Goal: Use online tool/utility: Utilize a website feature to perform a specific function

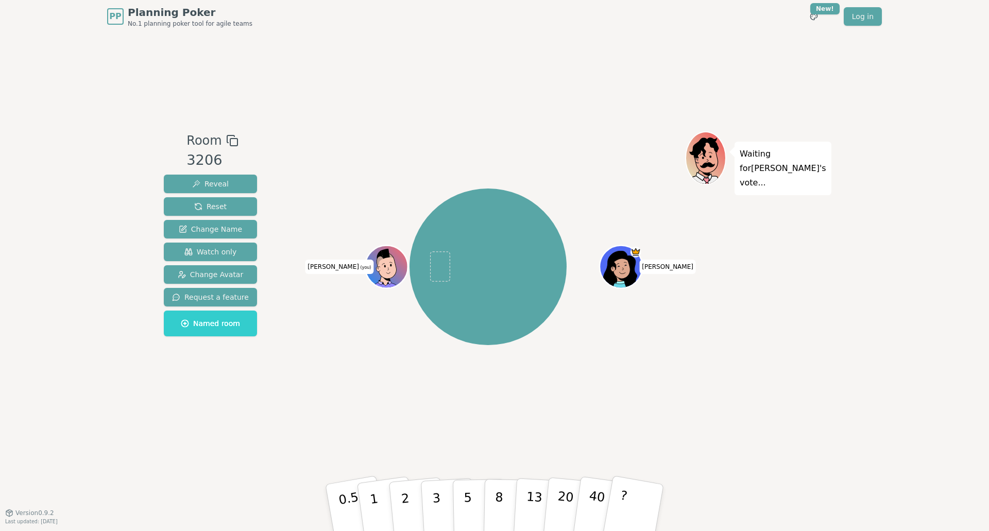
click at [384, 266] on icon at bounding box center [388, 265] width 42 height 5
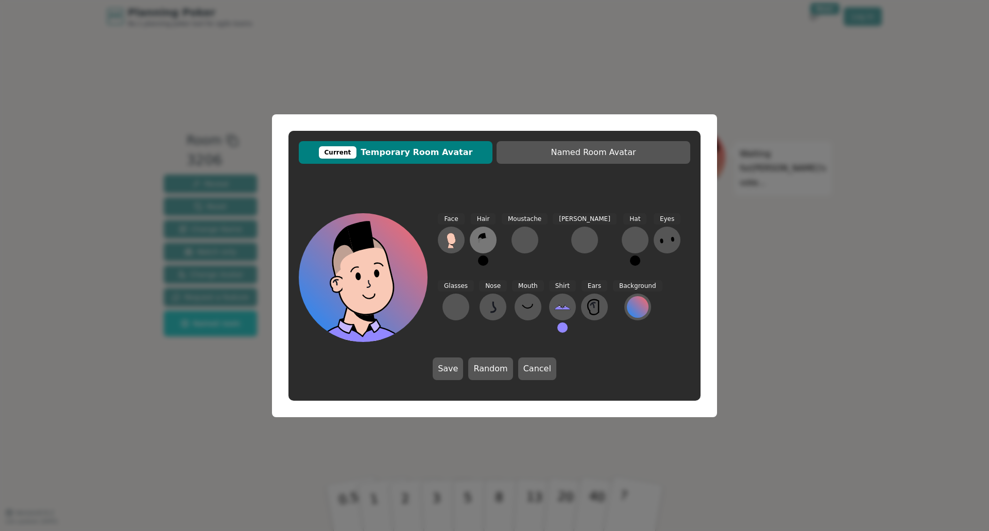
click at [483, 236] on icon at bounding box center [483, 236] width 5 height 6
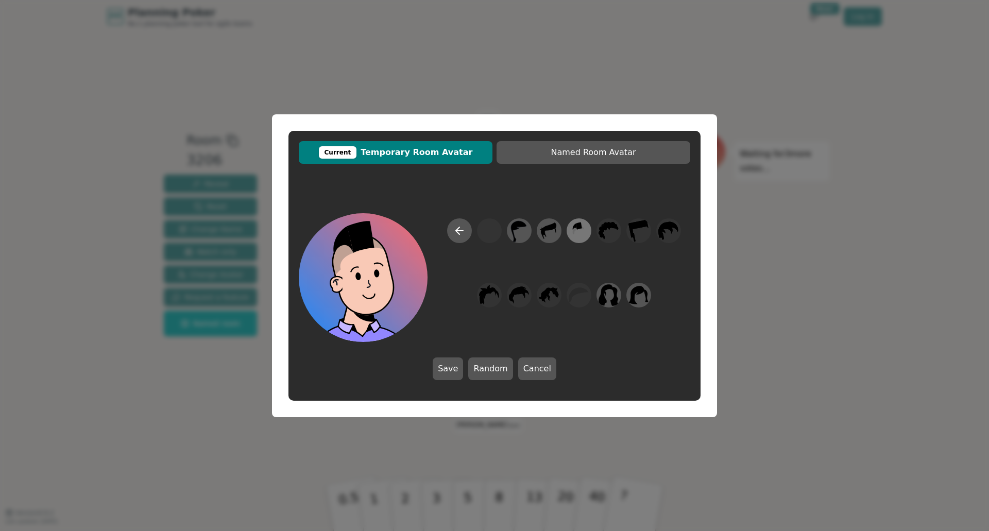
click at [579, 233] on icon at bounding box center [579, 230] width 20 height 23
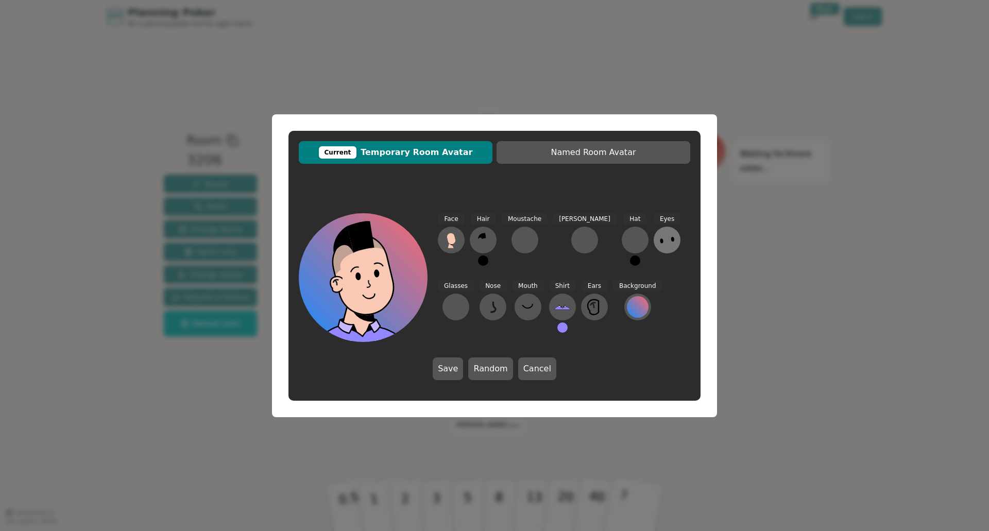
click at [659, 244] on icon at bounding box center [667, 240] width 16 height 16
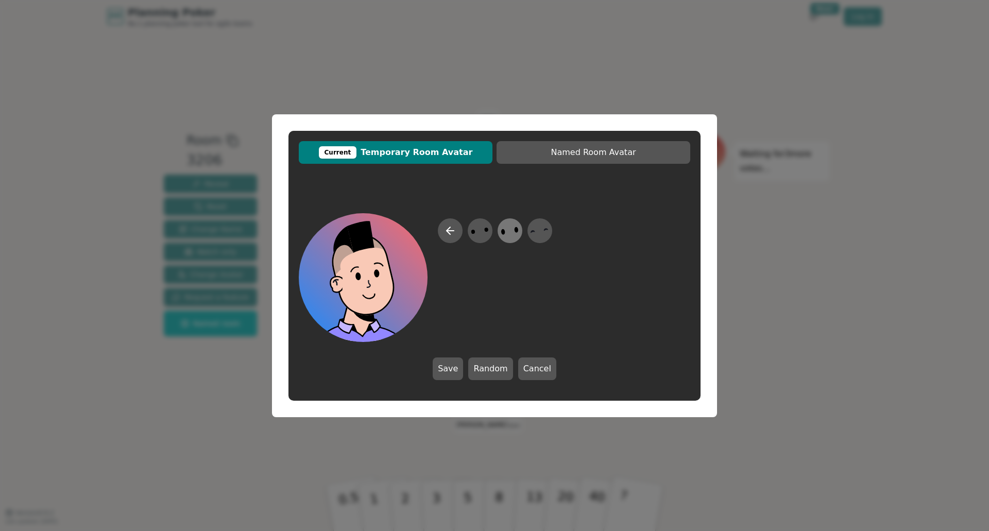
click at [501, 231] on icon at bounding box center [510, 230] width 20 height 23
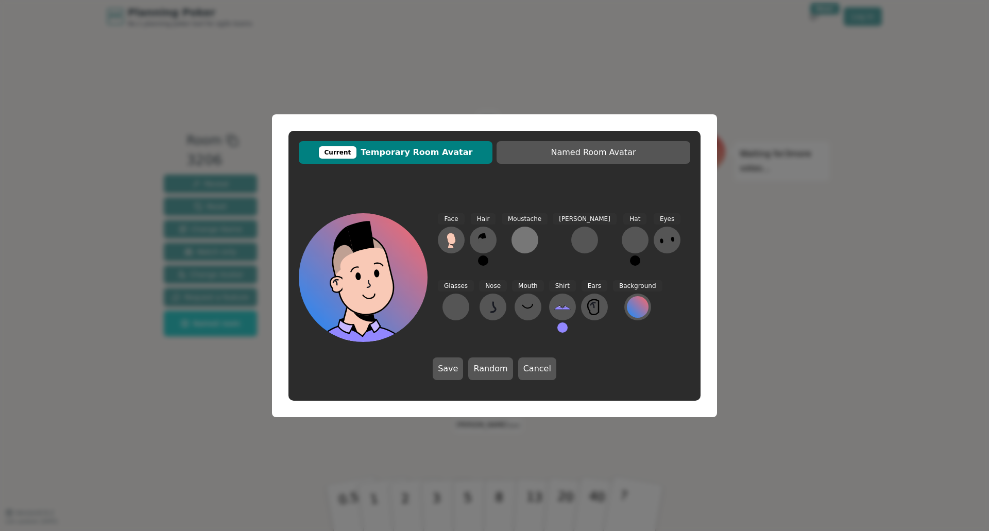
click at [524, 247] on div at bounding box center [525, 240] width 16 height 16
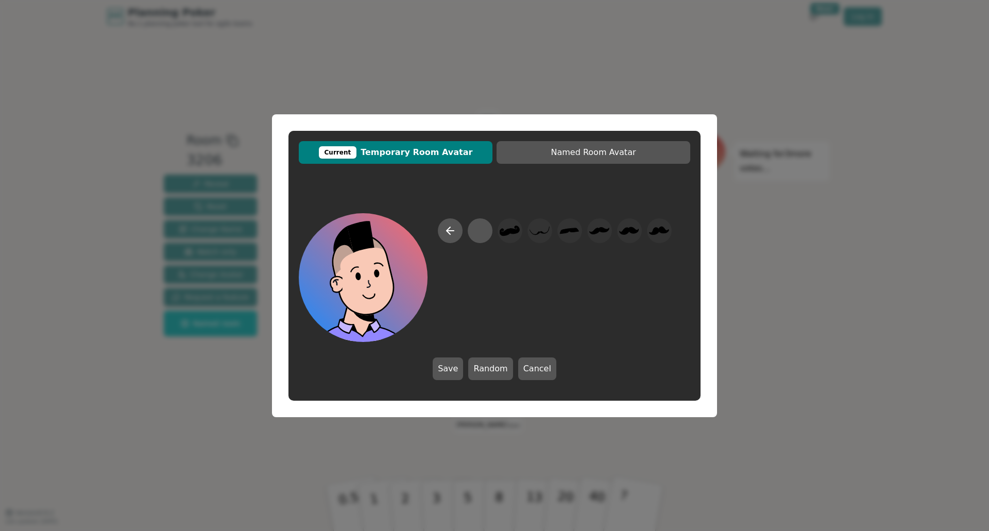
click at [458, 241] on div at bounding box center [555, 280] width 234 height 124
click at [451, 234] on icon at bounding box center [450, 231] width 12 height 12
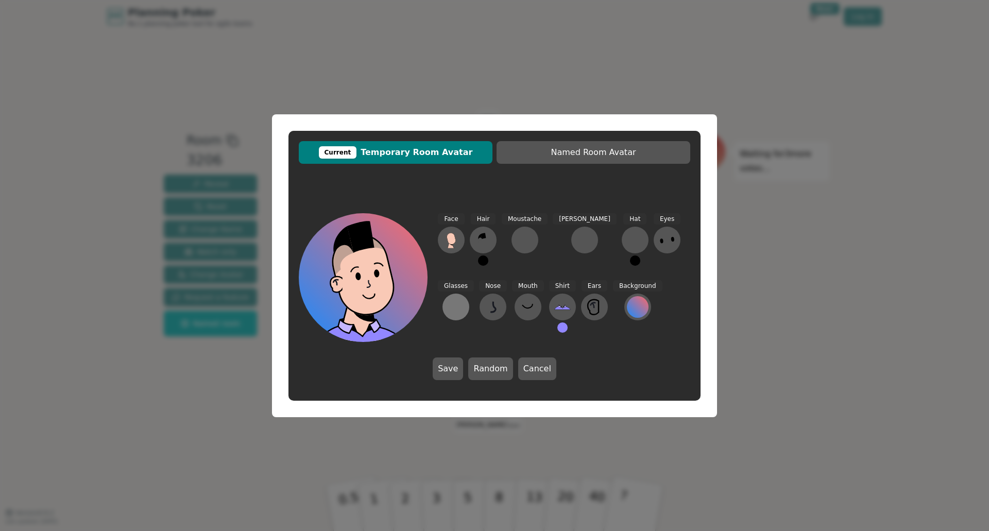
click at [464, 299] on div at bounding box center [456, 307] width 16 height 16
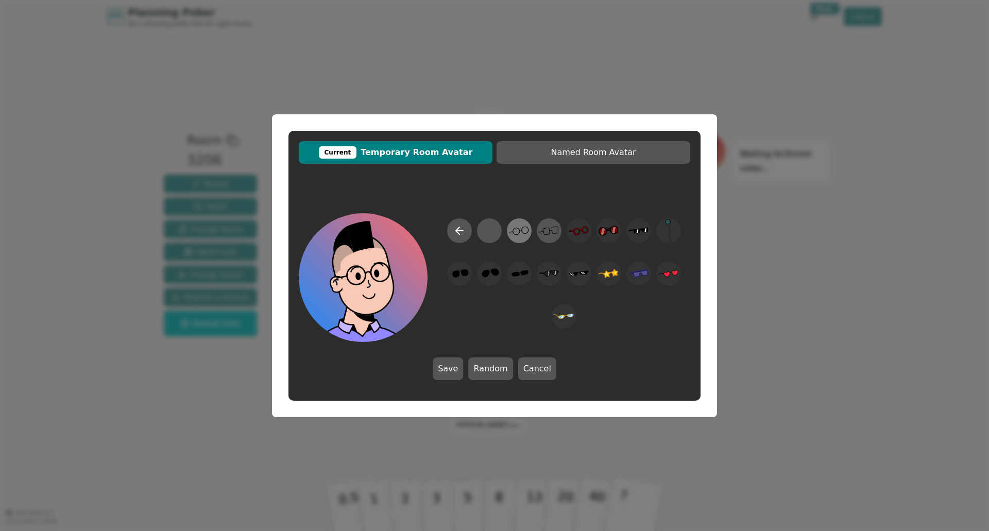
click at [522, 231] on icon at bounding box center [521, 230] width 2 height 1
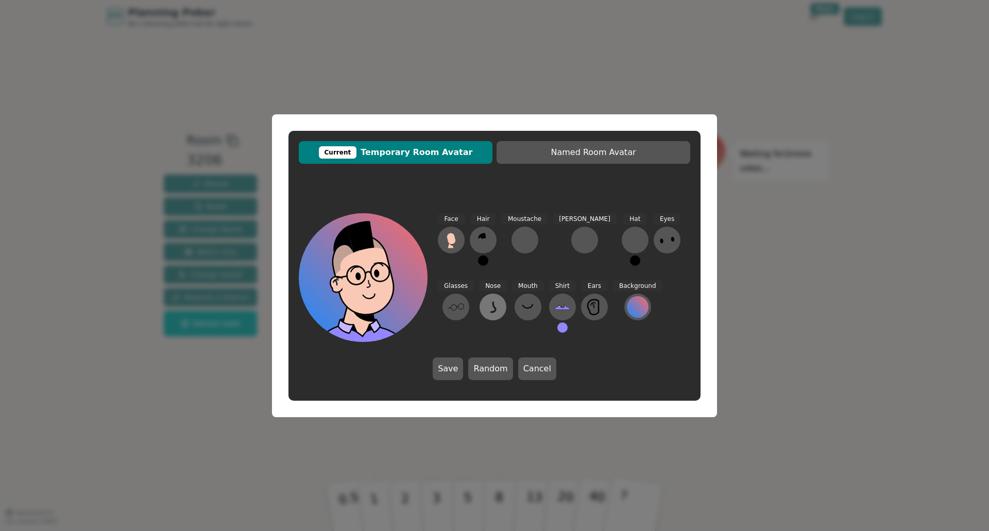
click at [485, 309] on icon at bounding box center [493, 307] width 16 height 16
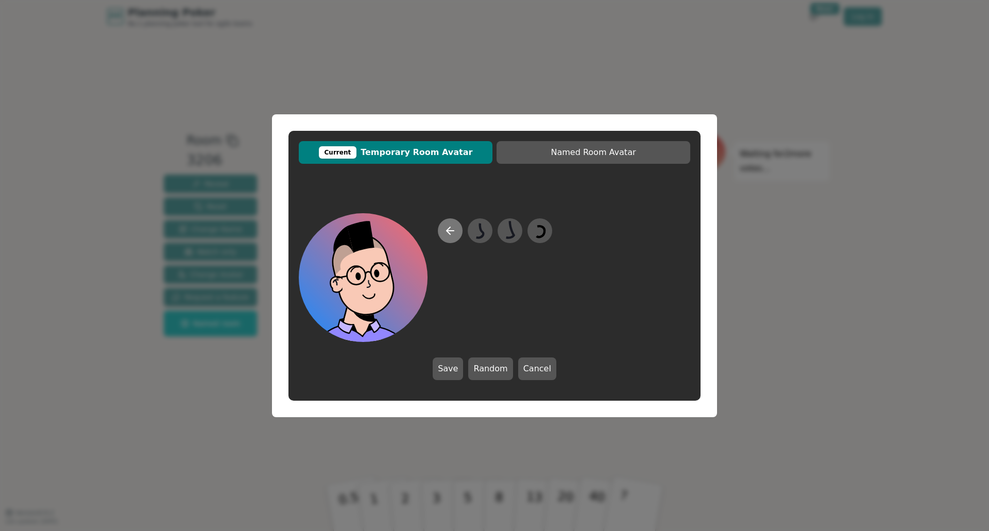
click at [459, 228] on button at bounding box center [450, 230] width 25 height 25
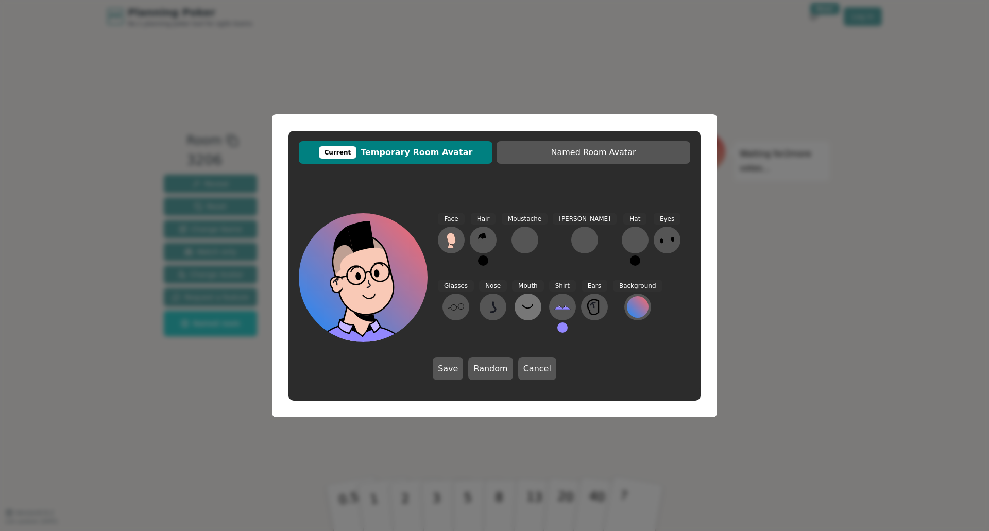
click at [520, 304] on icon at bounding box center [528, 307] width 16 height 16
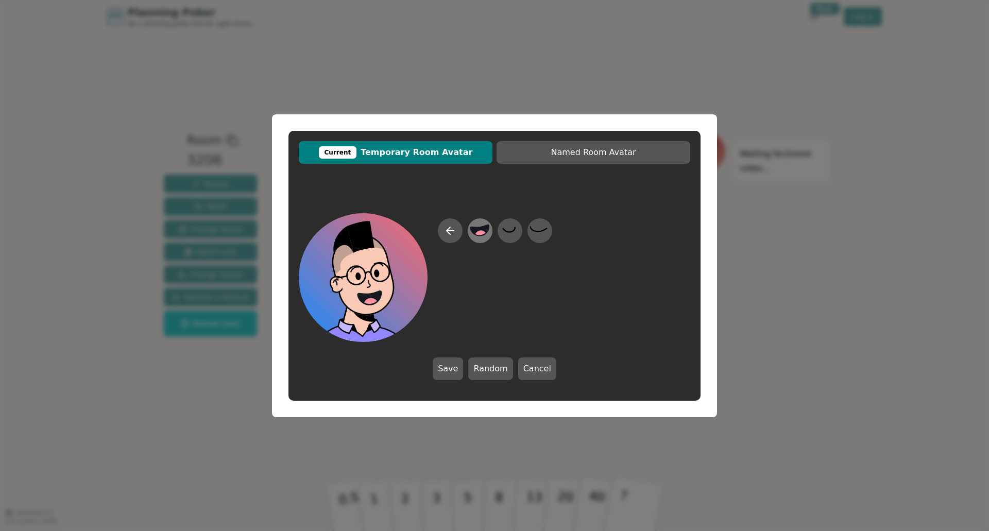
click at [484, 230] on icon at bounding box center [480, 230] width 19 height 11
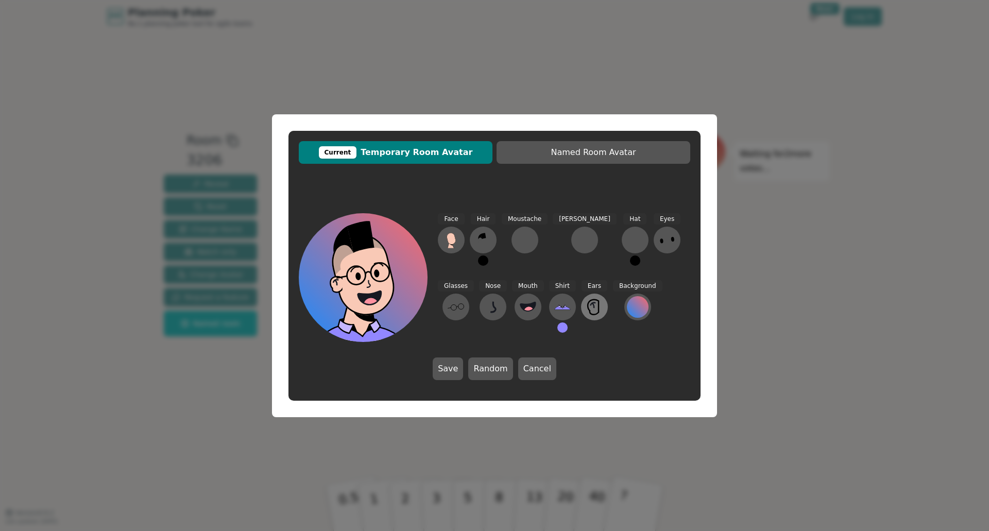
click at [586, 301] on icon at bounding box center [594, 307] width 16 height 16
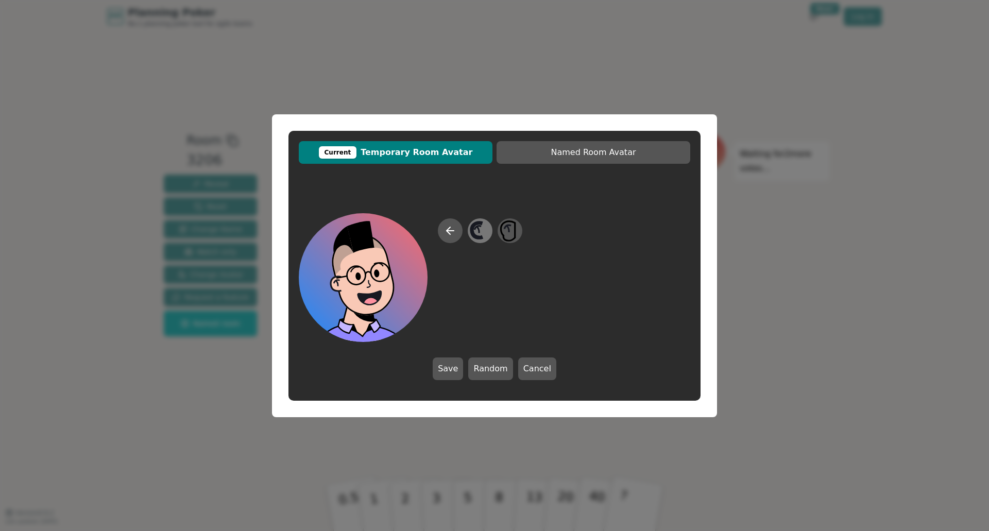
click at [484, 234] on icon at bounding box center [480, 230] width 20 height 23
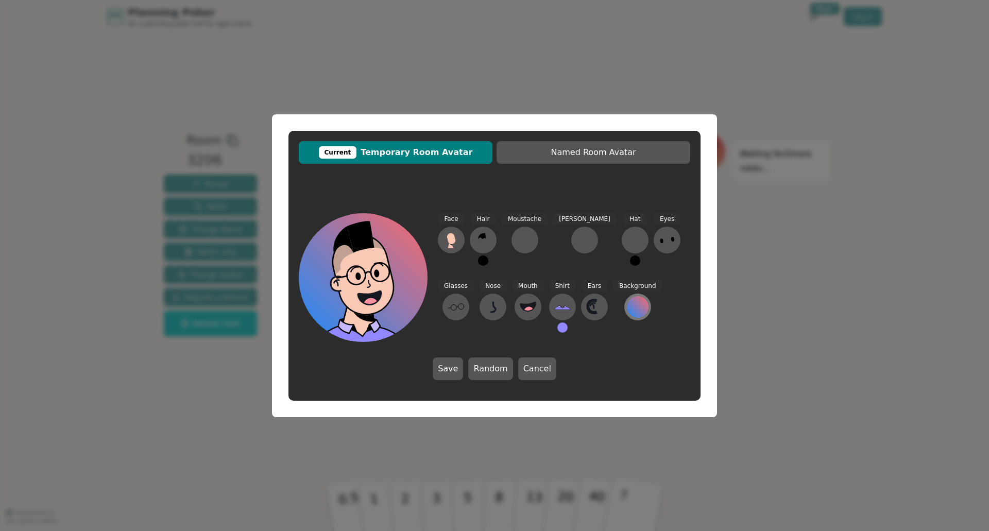
click at [627, 304] on div at bounding box center [638, 307] width 22 height 22
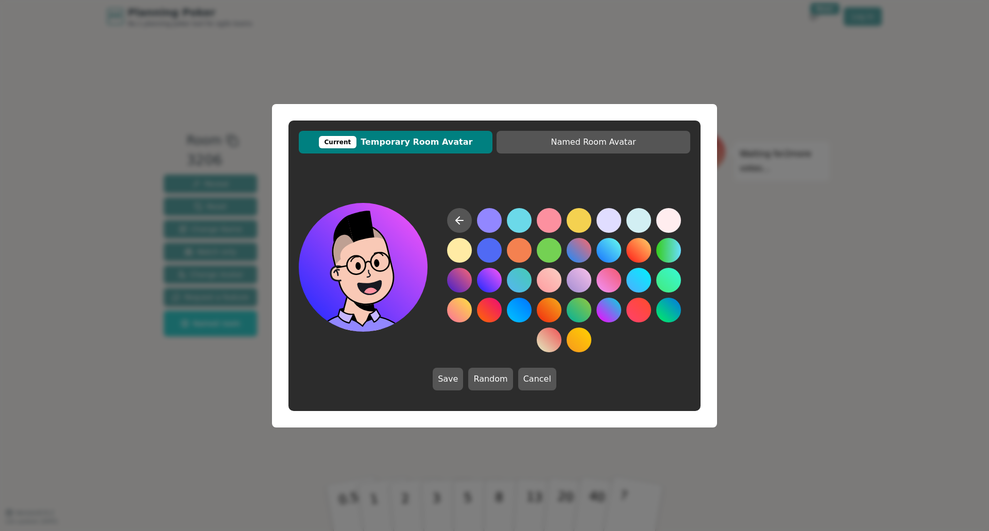
click at [496, 277] on button at bounding box center [489, 280] width 25 height 25
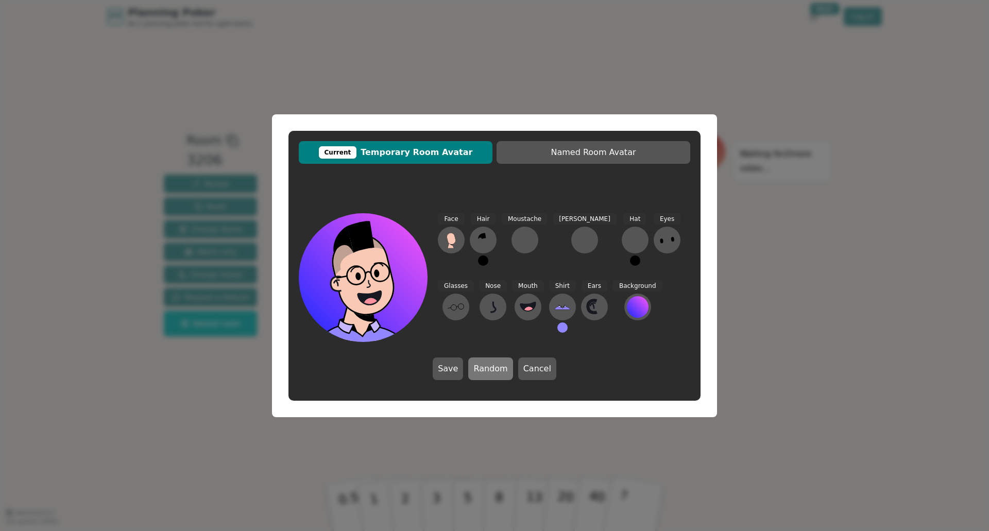
click at [491, 365] on button "Random" at bounding box center [490, 369] width 44 height 23
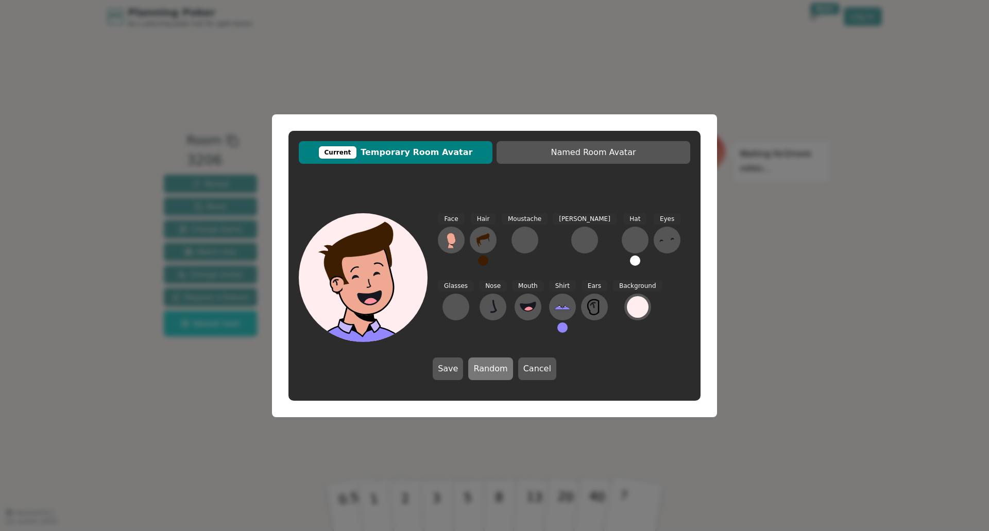
click at [491, 365] on button "Random" at bounding box center [490, 369] width 44 height 23
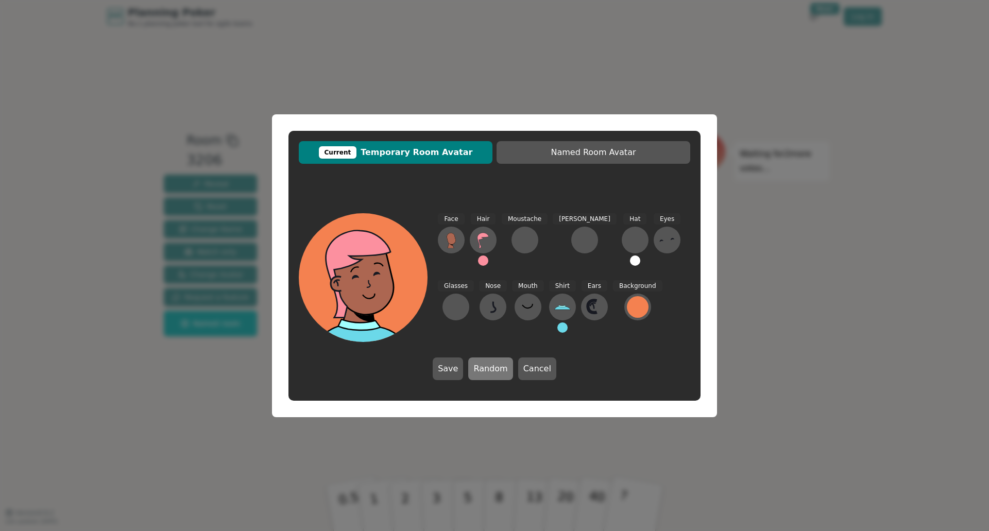
click at [491, 365] on button "Random" at bounding box center [490, 369] width 44 height 23
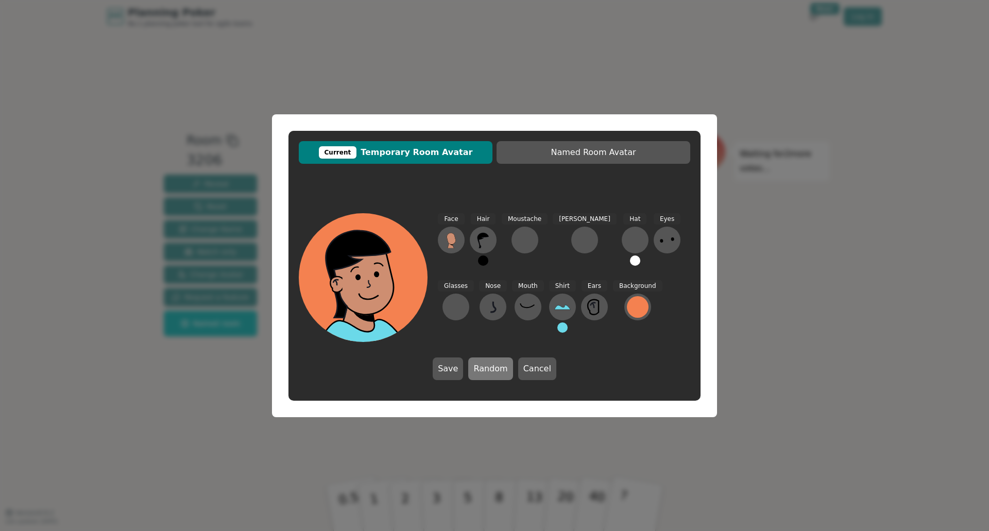
click at [491, 365] on button "Random" at bounding box center [490, 369] width 44 height 23
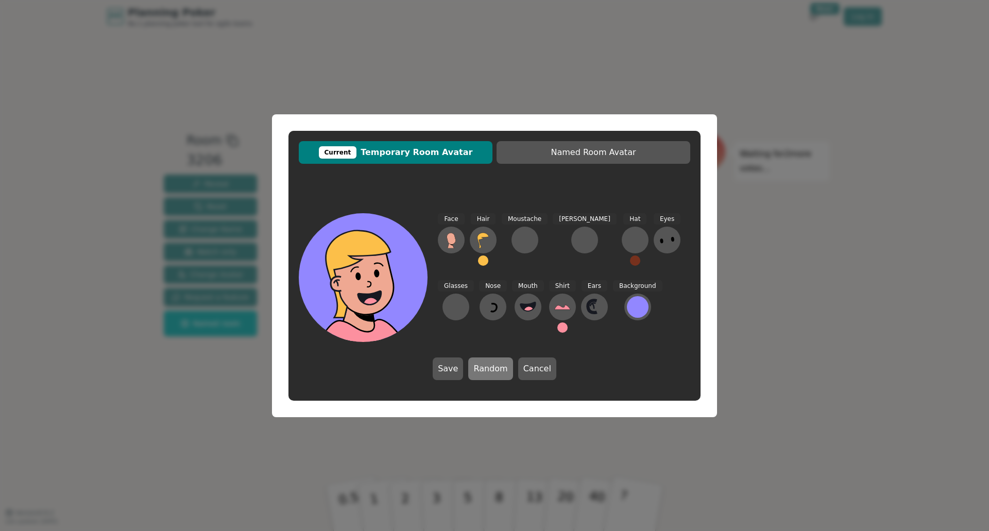
click at [491, 365] on button "Random" at bounding box center [490, 369] width 44 height 23
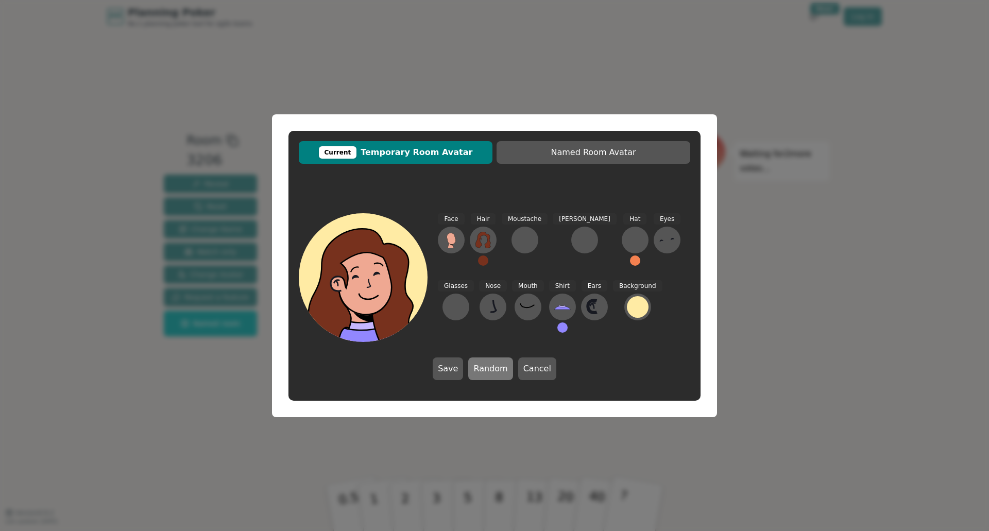
click at [491, 365] on button "Random" at bounding box center [490, 369] width 44 height 23
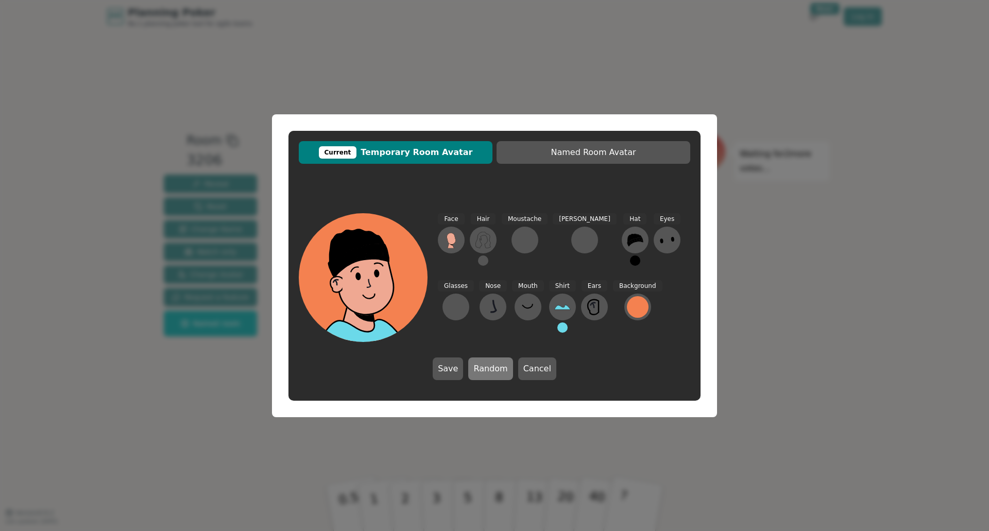
click at [491, 365] on button "Random" at bounding box center [490, 369] width 44 height 23
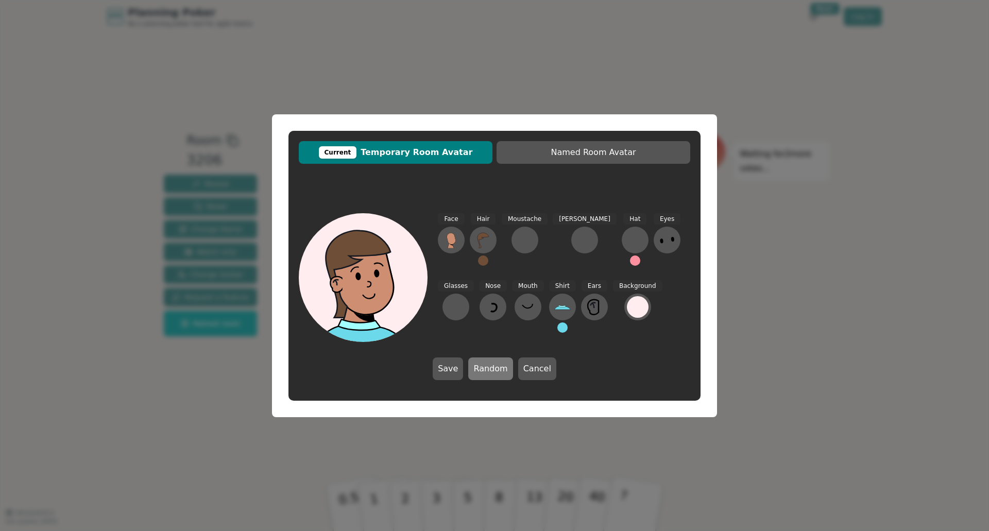
click at [491, 365] on button "Random" at bounding box center [490, 369] width 44 height 23
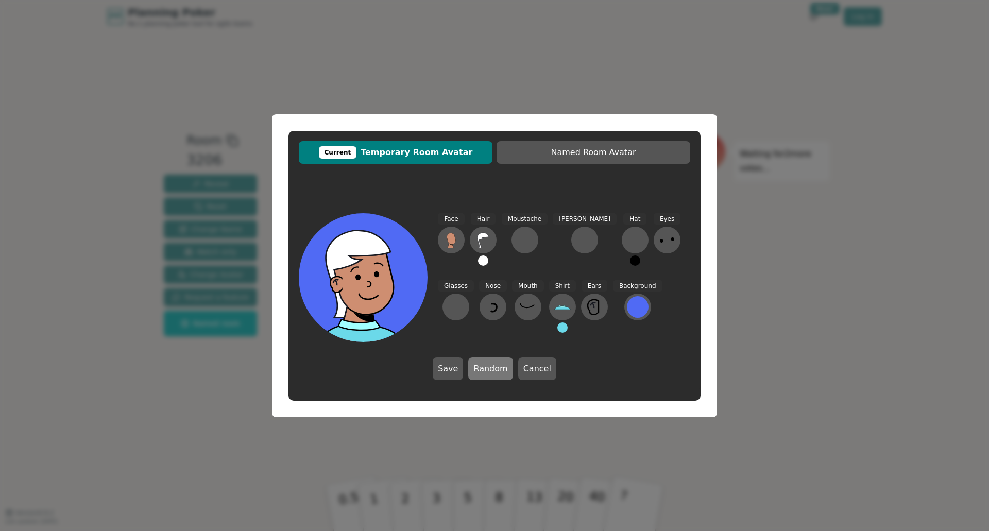
click at [491, 365] on button "Random" at bounding box center [490, 369] width 44 height 23
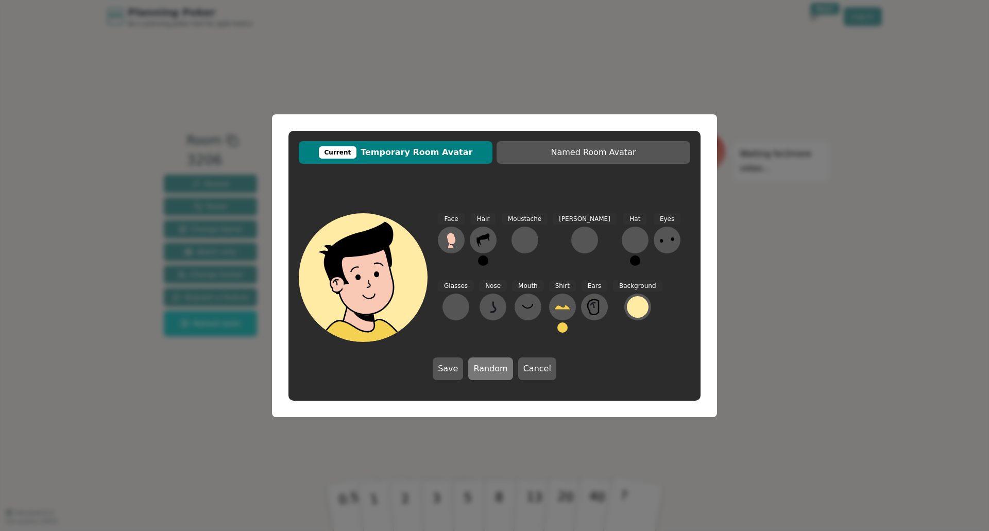
click at [491, 365] on button "Random" at bounding box center [490, 369] width 44 height 23
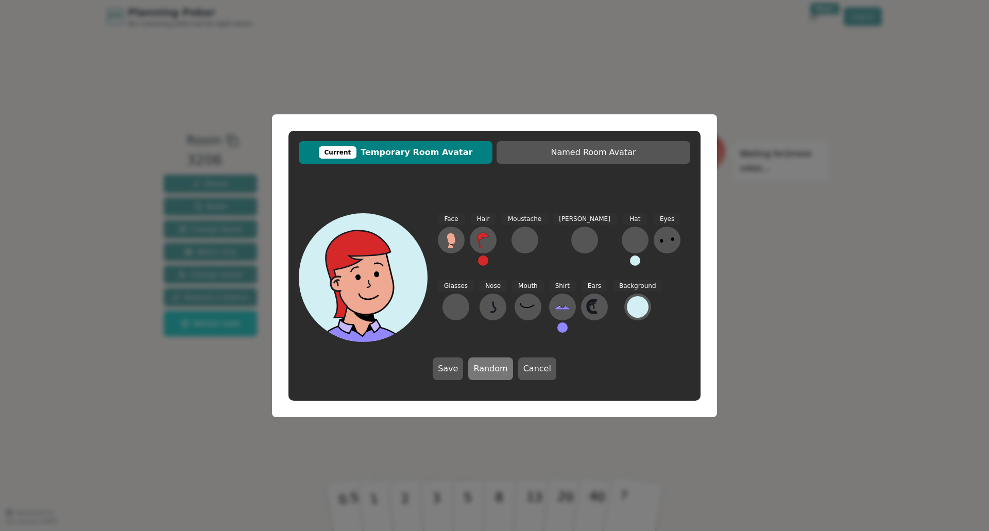
click at [491, 365] on button "Random" at bounding box center [490, 369] width 44 height 23
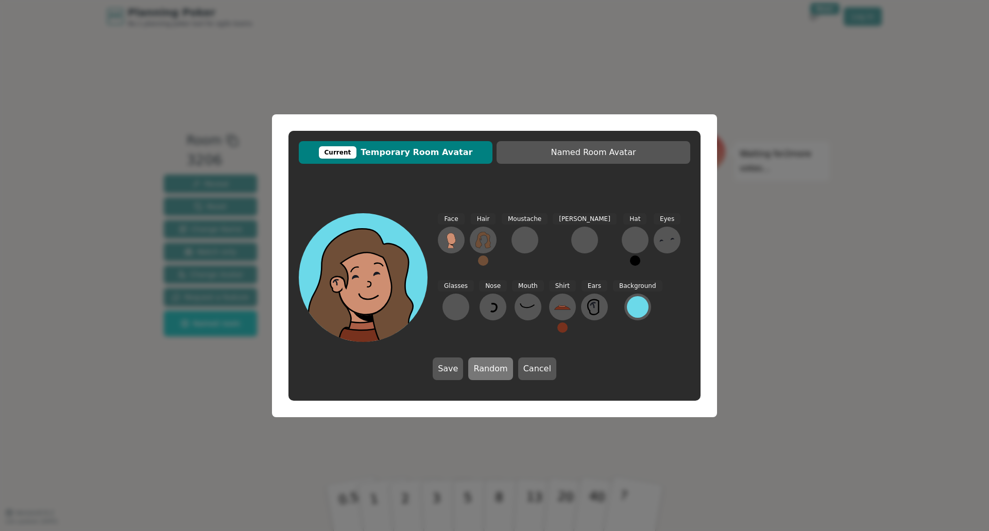
click at [491, 365] on button "Random" at bounding box center [490, 369] width 44 height 23
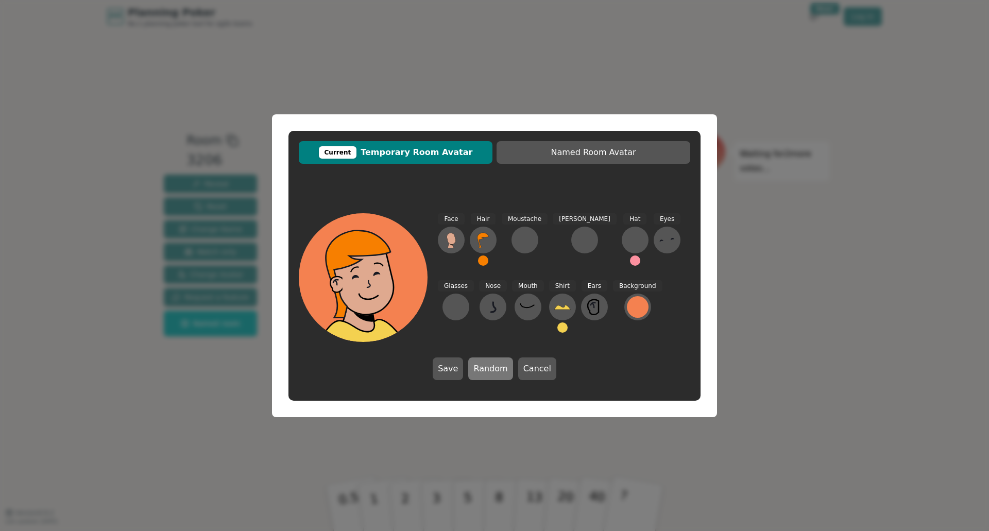
click at [491, 365] on button "Random" at bounding box center [490, 369] width 44 height 23
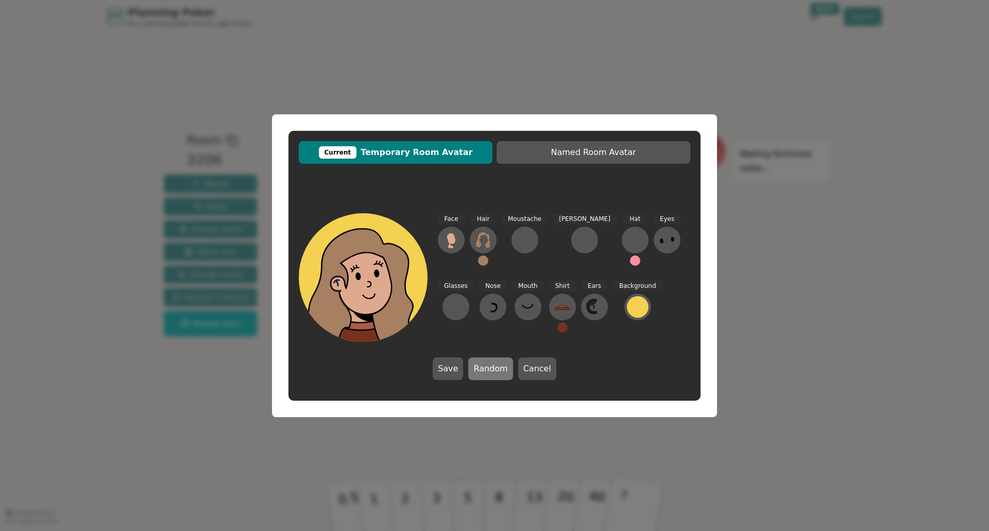
click at [491, 365] on button "Random" at bounding box center [490, 369] width 44 height 23
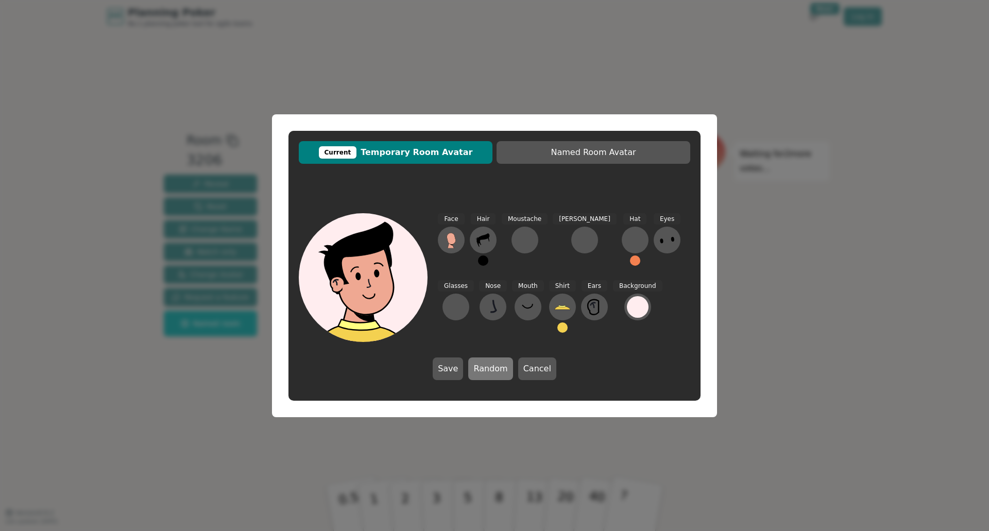
click at [491, 365] on button "Random" at bounding box center [490, 369] width 44 height 23
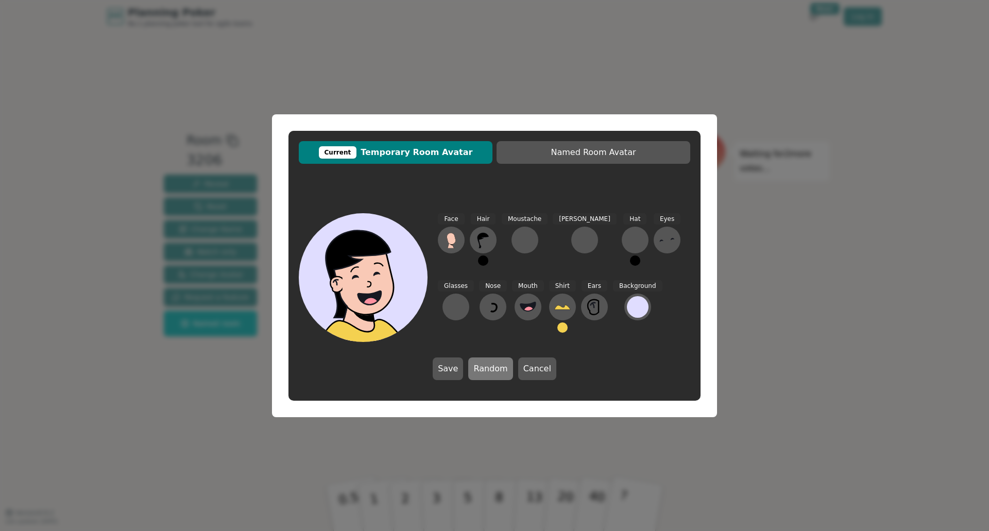
click at [491, 365] on button "Random" at bounding box center [490, 369] width 44 height 23
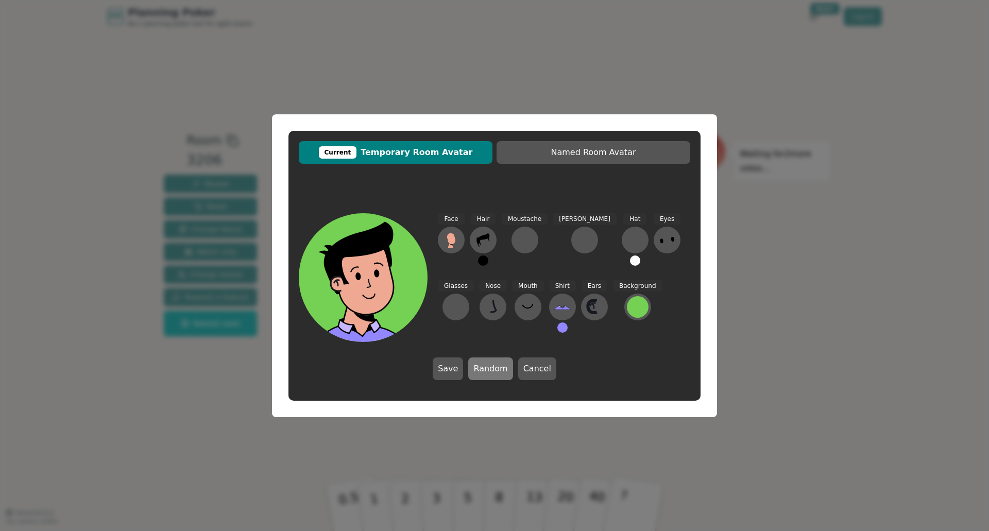
click at [491, 365] on button "Random" at bounding box center [490, 369] width 44 height 23
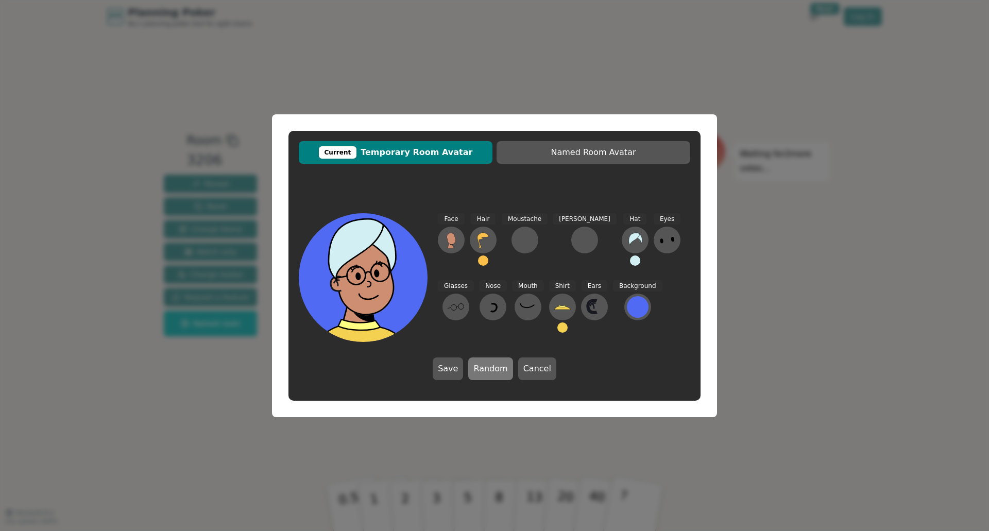
click at [491, 365] on button "Random" at bounding box center [490, 369] width 44 height 23
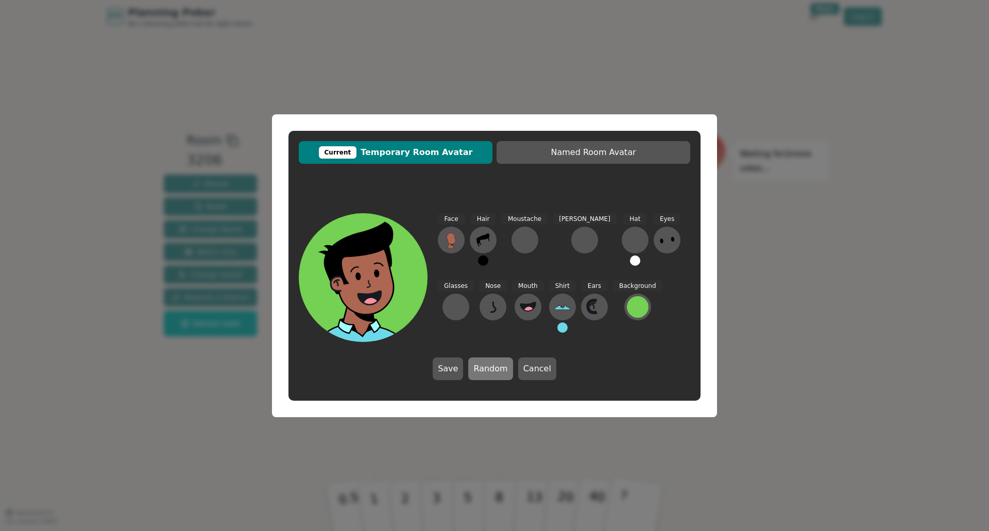
click at [491, 365] on button "Random" at bounding box center [490, 369] width 44 height 23
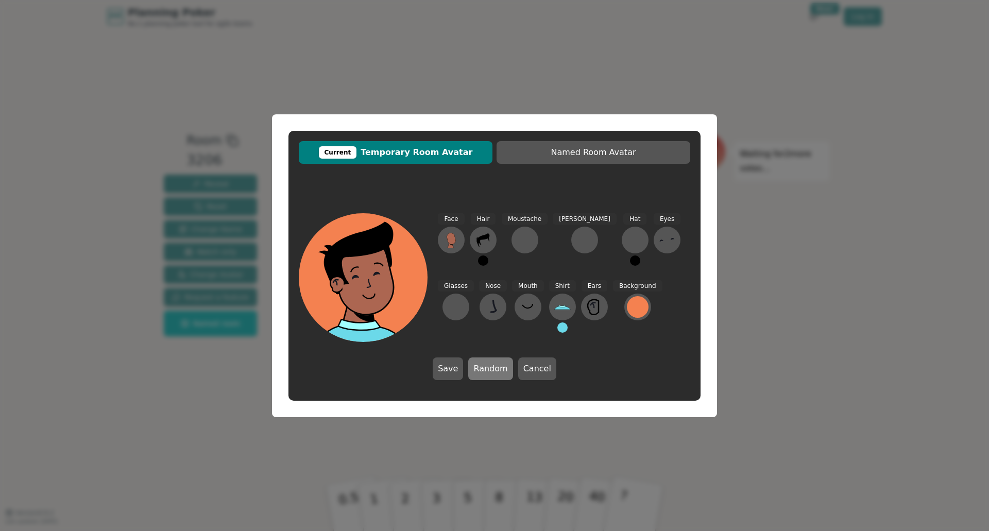
click at [491, 365] on button "Random" at bounding box center [490, 369] width 44 height 23
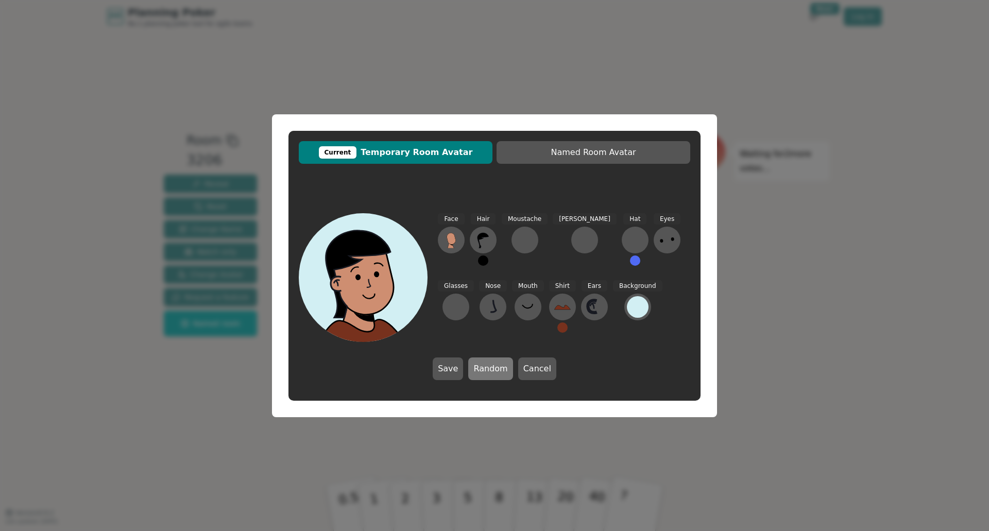
click at [491, 365] on button "Random" at bounding box center [490, 369] width 44 height 23
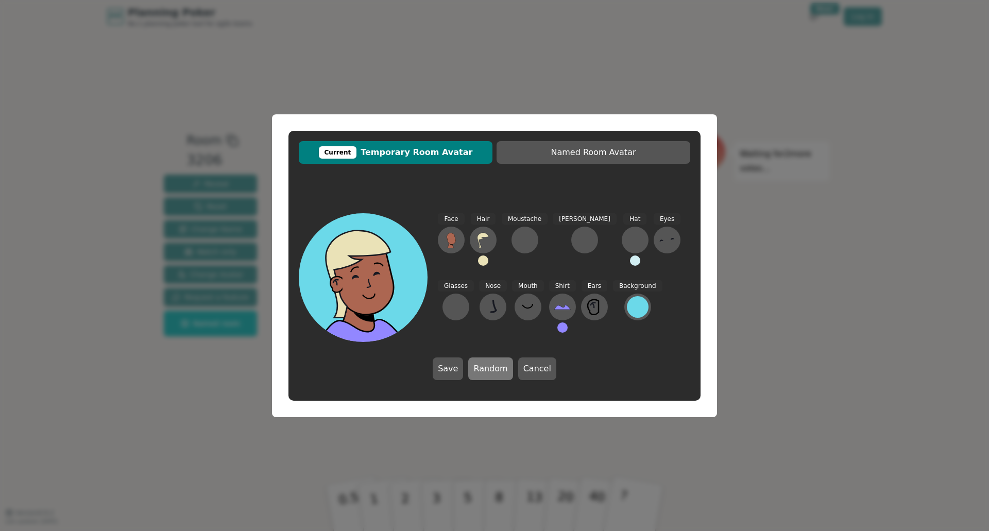
click at [491, 365] on button "Random" at bounding box center [490, 369] width 44 height 23
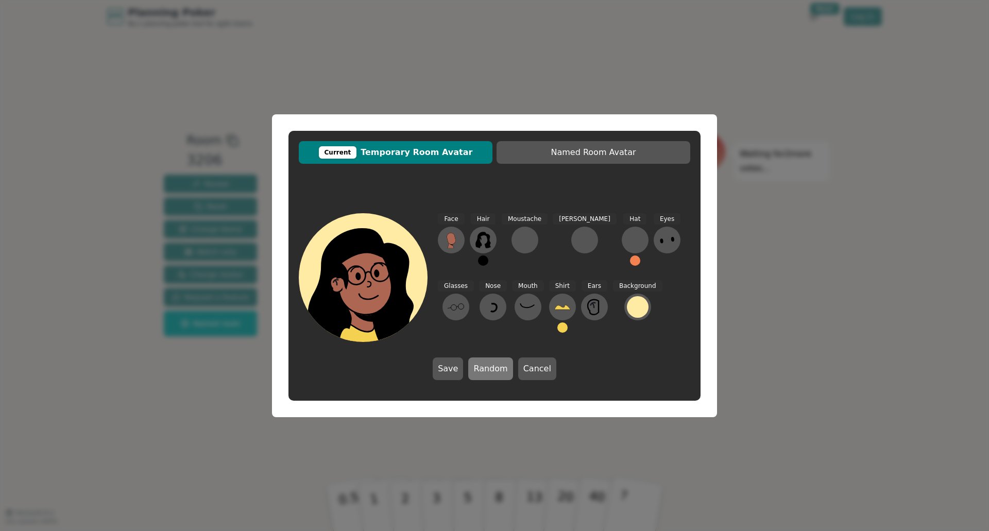
click at [491, 365] on button "Random" at bounding box center [490, 369] width 44 height 23
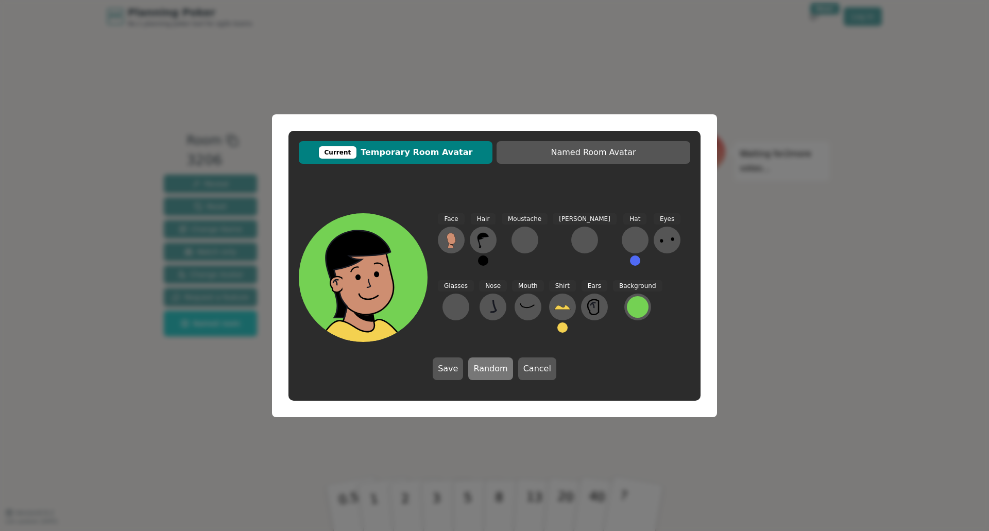
click at [491, 365] on button "Random" at bounding box center [490, 369] width 44 height 23
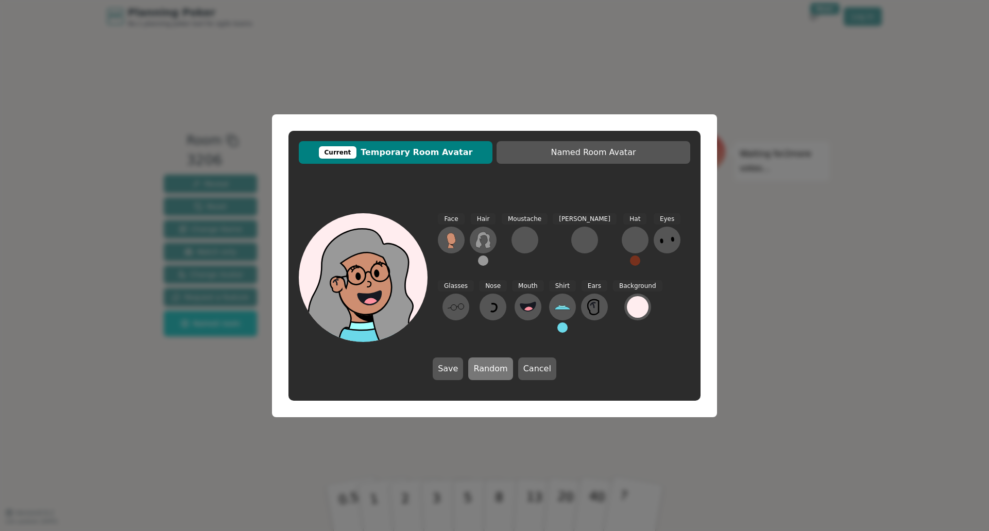
click at [491, 365] on button "Random" at bounding box center [490, 369] width 44 height 23
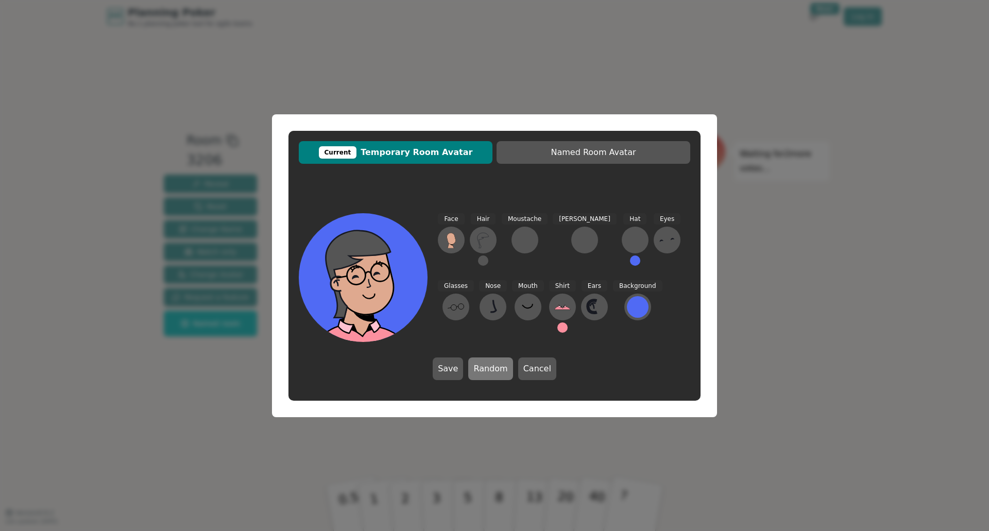
click at [491, 365] on button "Random" at bounding box center [490, 369] width 44 height 23
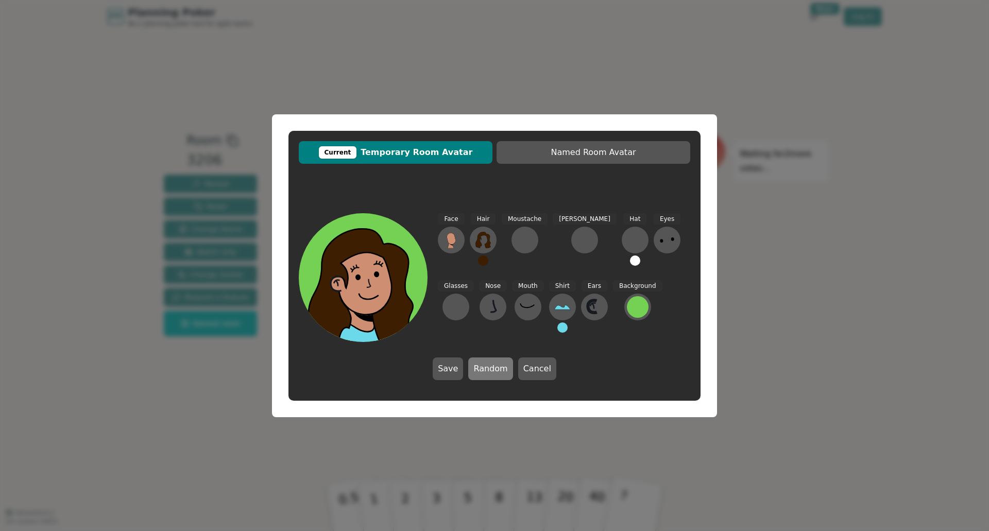
click at [491, 365] on button "Random" at bounding box center [490, 369] width 44 height 23
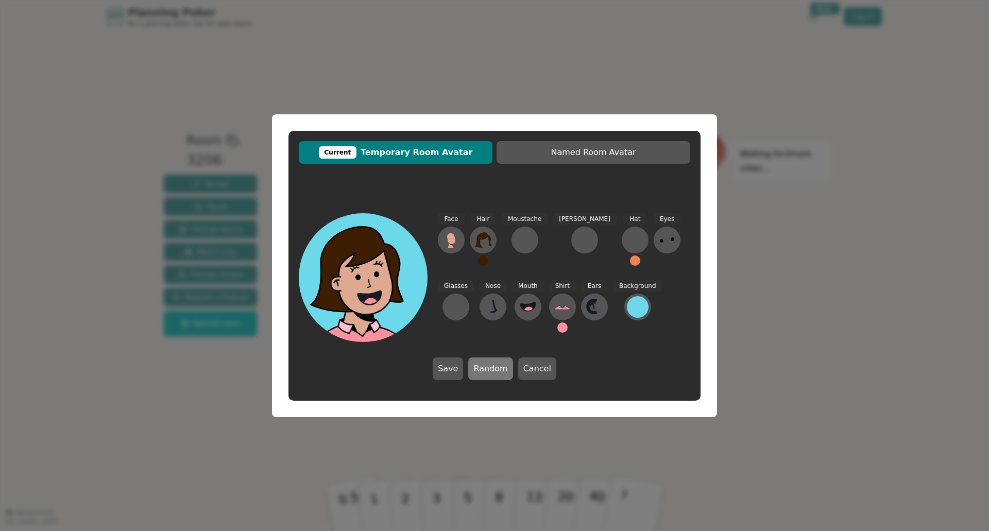
click at [491, 365] on button "Random" at bounding box center [490, 369] width 44 height 23
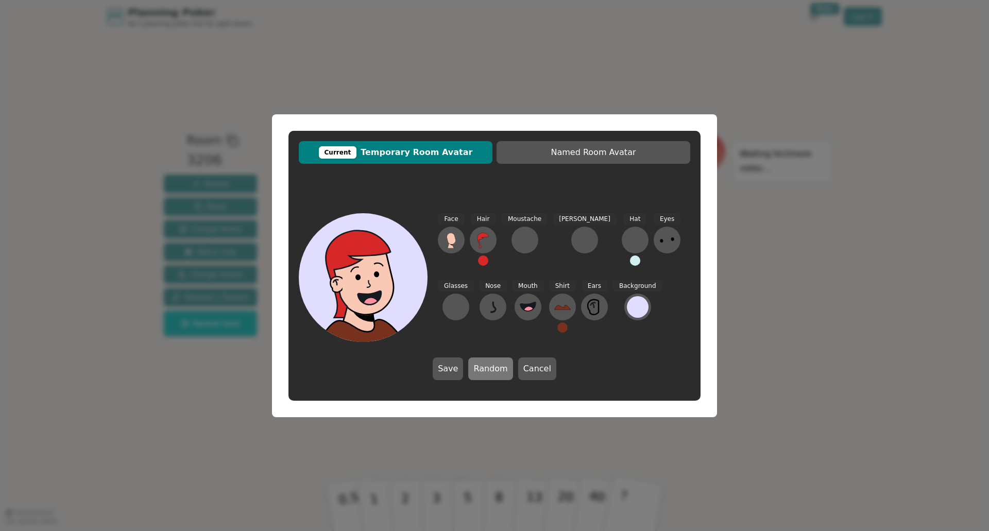
click at [491, 365] on button "Random" at bounding box center [490, 369] width 44 height 23
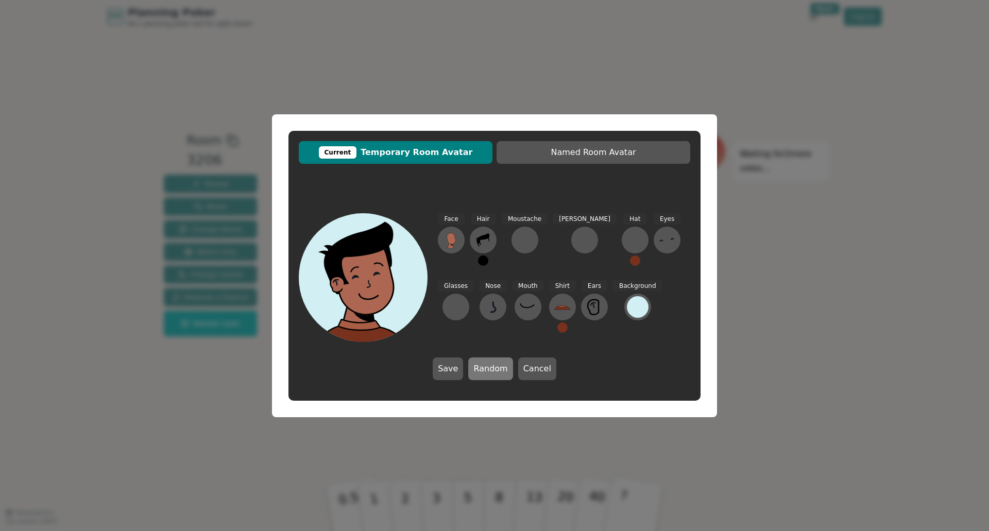
click at [491, 365] on button "Random" at bounding box center [490, 369] width 44 height 23
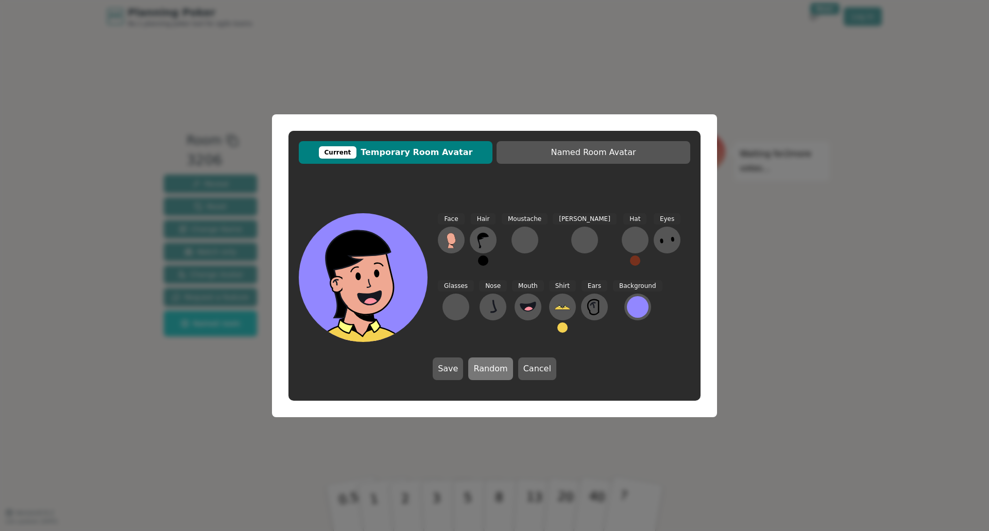
click at [491, 365] on button "Random" at bounding box center [490, 369] width 44 height 23
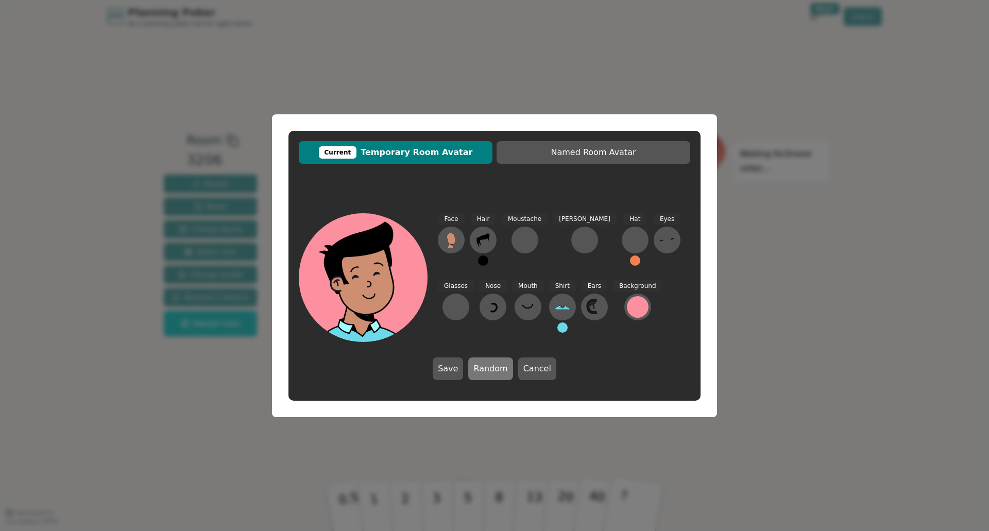
click at [491, 365] on button "Random" at bounding box center [490, 369] width 44 height 23
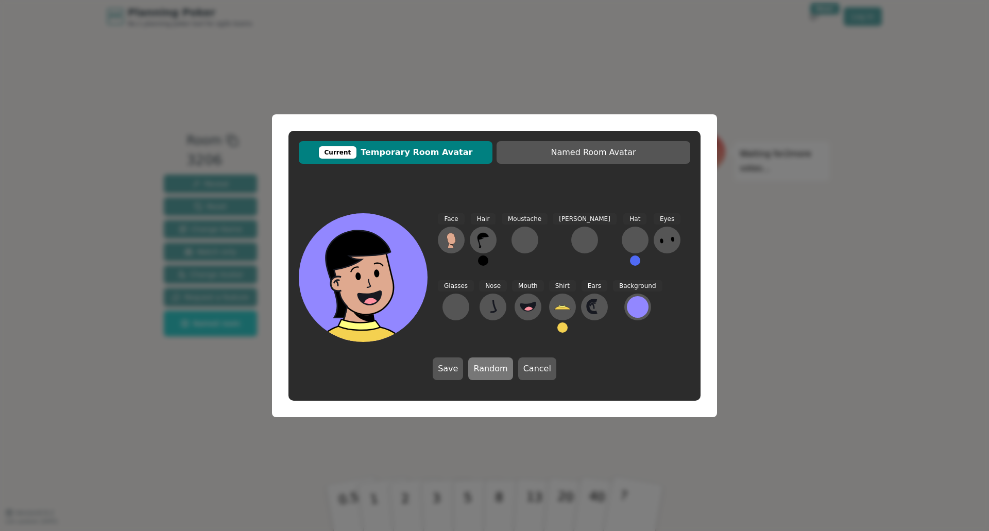
click at [491, 365] on button "Random" at bounding box center [490, 369] width 44 height 23
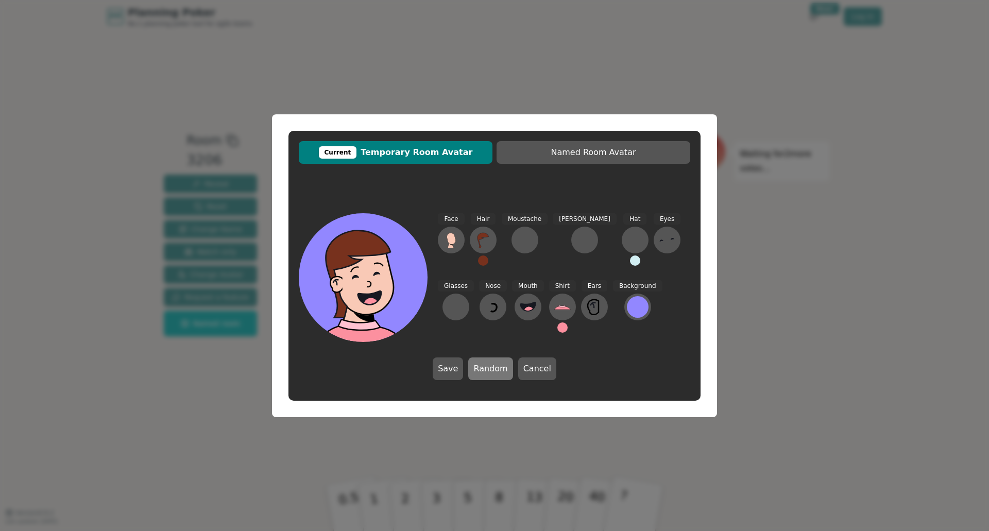
click at [491, 365] on button "Random" at bounding box center [490, 369] width 44 height 23
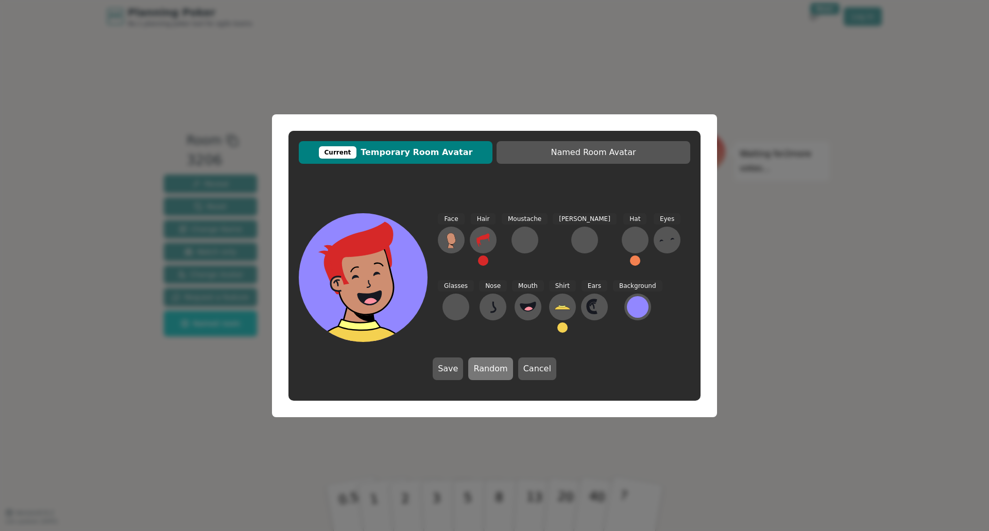
click at [491, 365] on button "Random" at bounding box center [490, 369] width 44 height 23
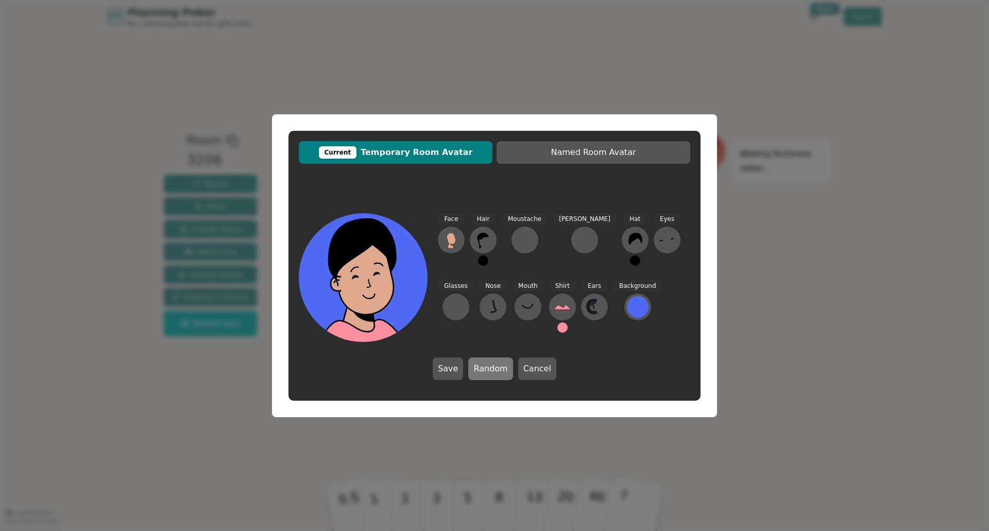
click at [491, 365] on button "Random" at bounding box center [490, 369] width 44 height 23
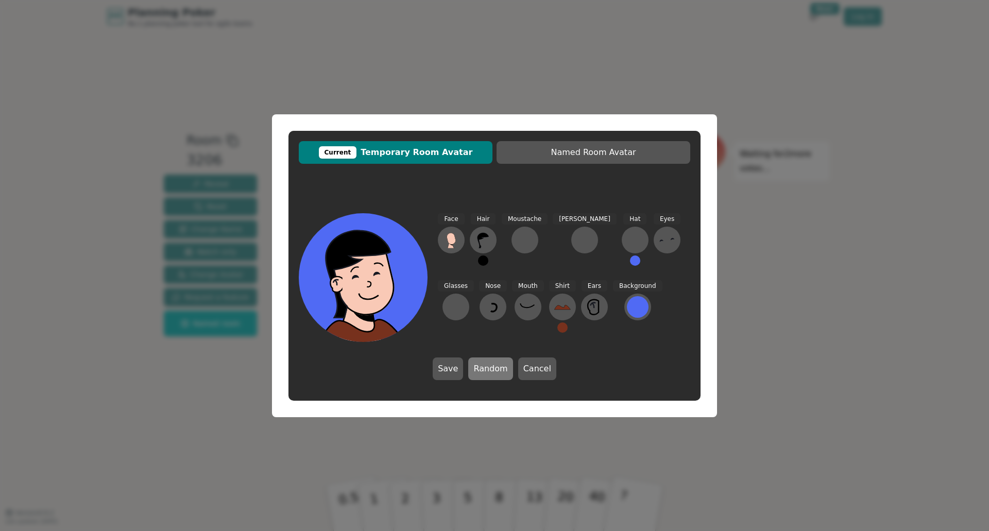
click at [491, 365] on button "Random" at bounding box center [490, 369] width 44 height 23
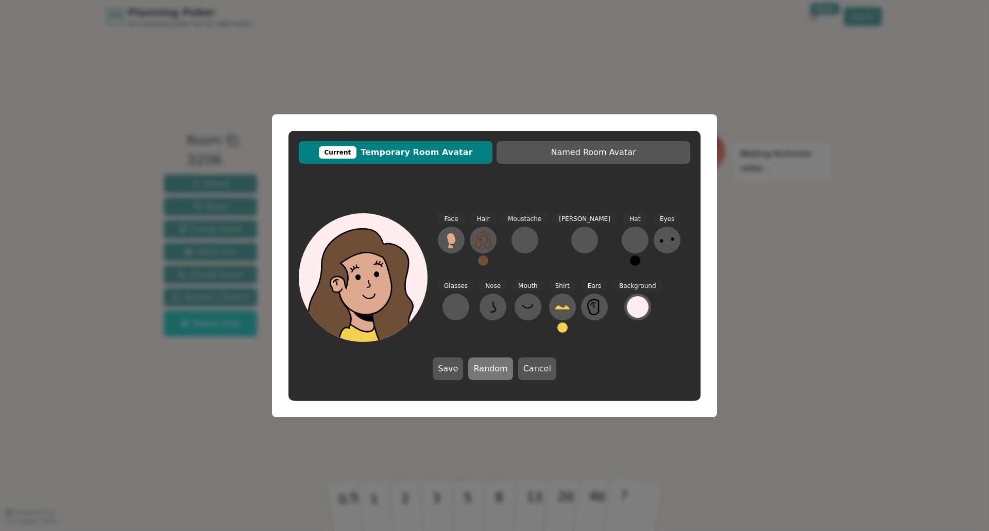
click at [491, 365] on button "Random" at bounding box center [490, 369] width 44 height 23
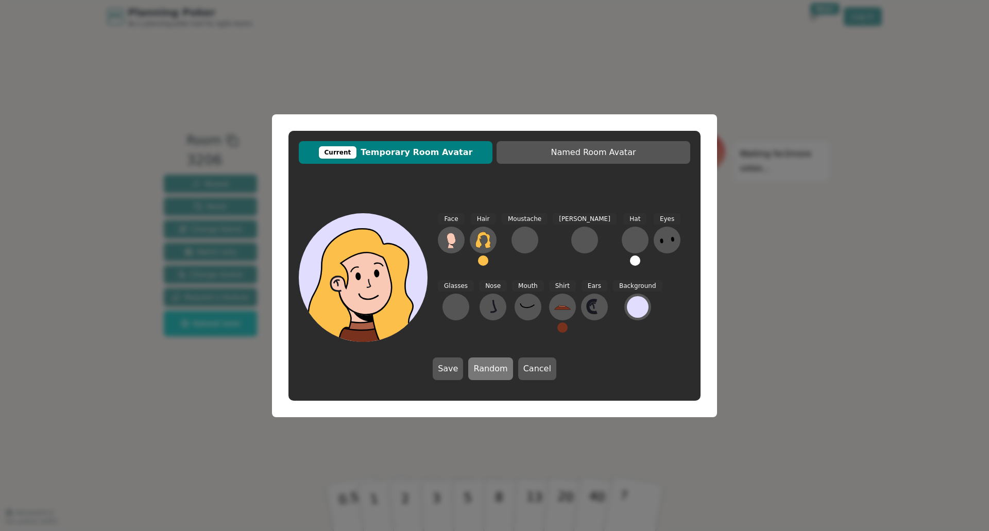
click at [491, 365] on button "Random" at bounding box center [490, 369] width 44 height 23
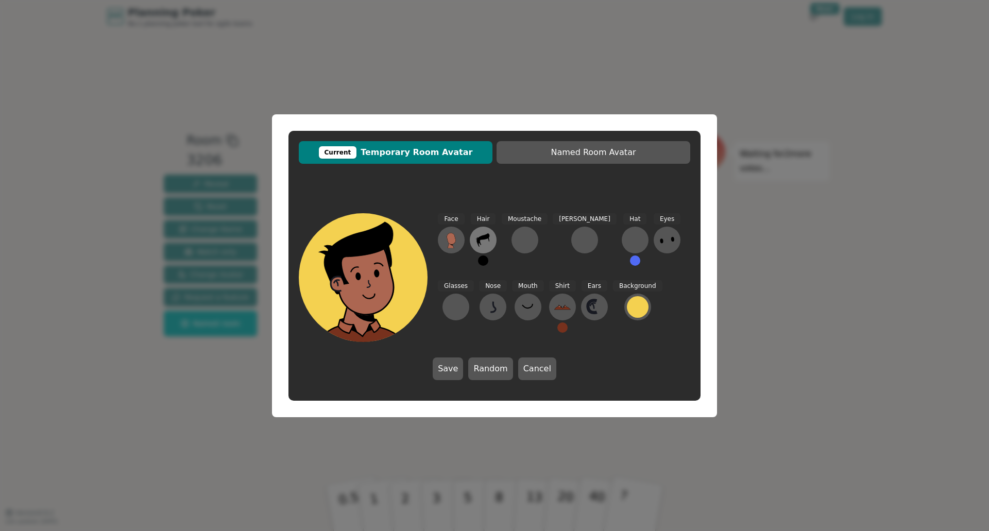
click at [486, 245] on icon at bounding box center [483, 240] width 16 height 16
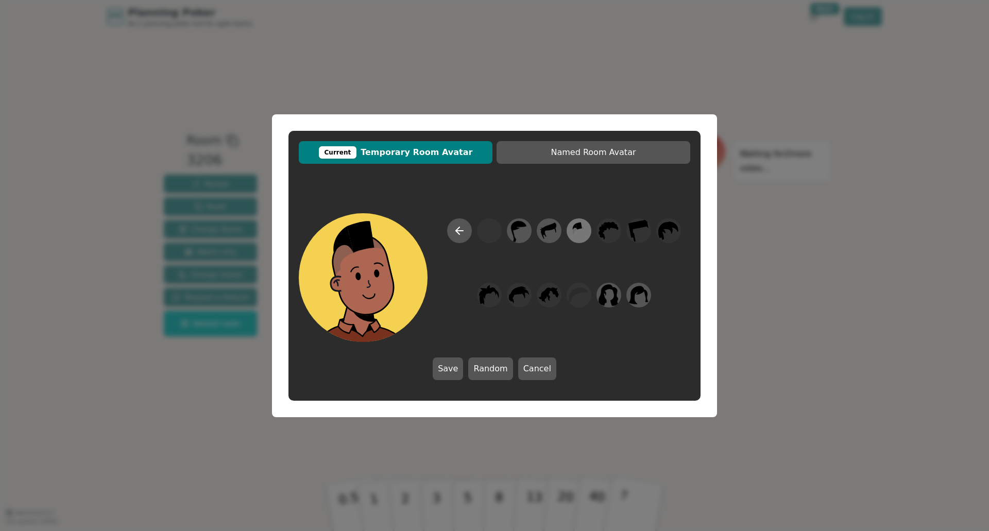
click at [572, 222] on icon at bounding box center [579, 230] width 20 height 23
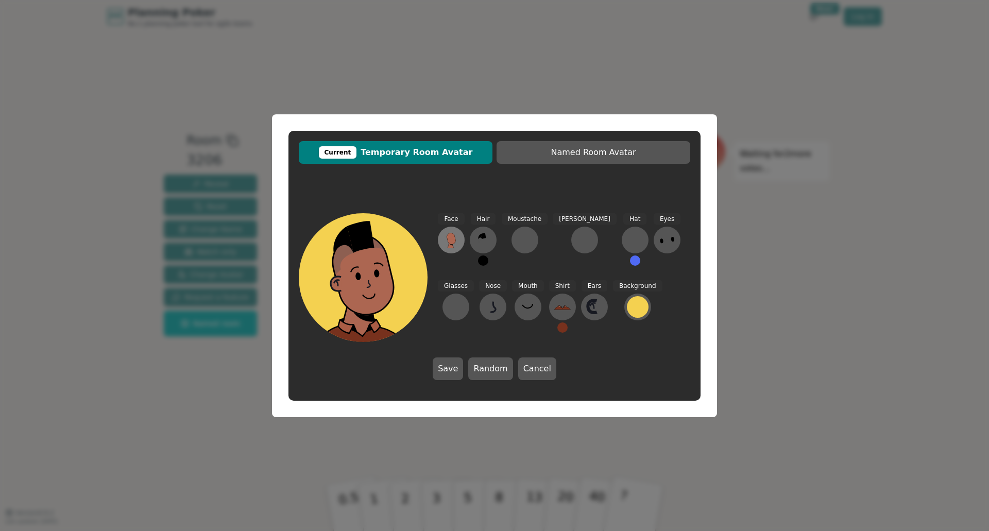
click at [453, 240] on icon at bounding box center [451, 238] width 9 height 11
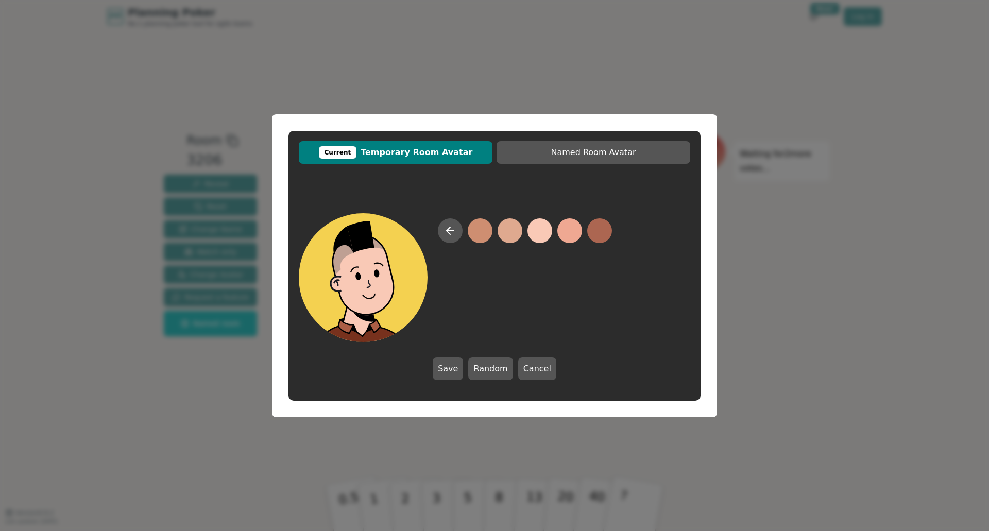
click at [540, 229] on button at bounding box center [540, 230] width 25 height 25
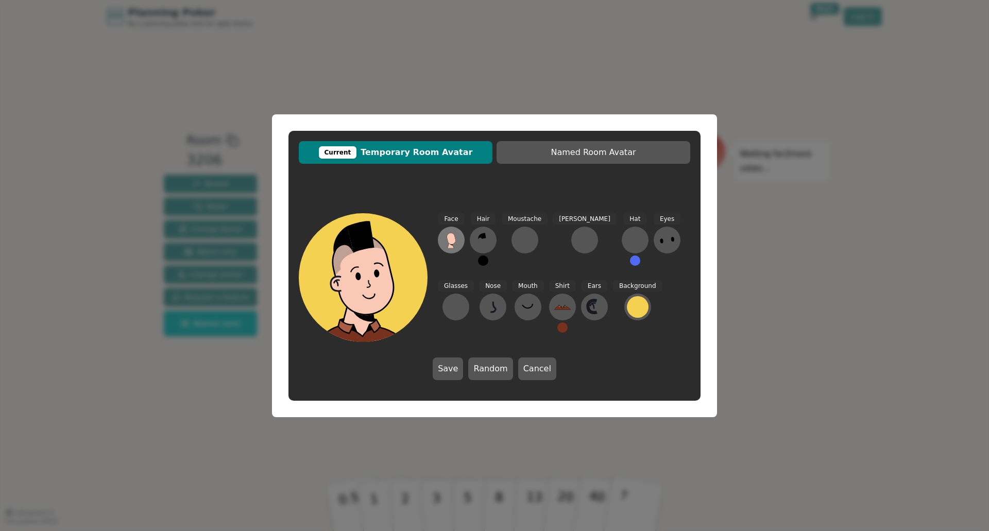
click at [450, 243] on icon at bounding box center [451, 238] width 9 height 11
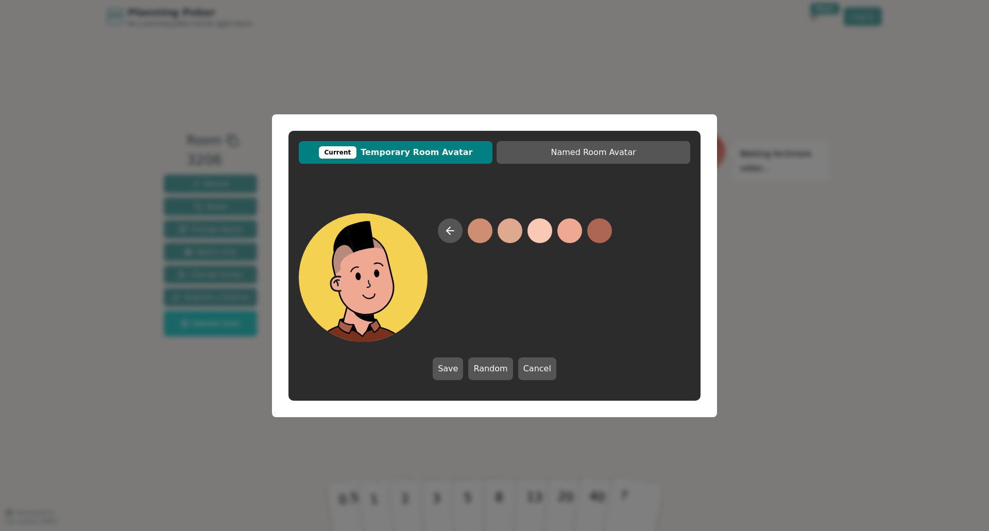
click at [569, 234] on button at bounding box center [569, 230] width 25 height 25
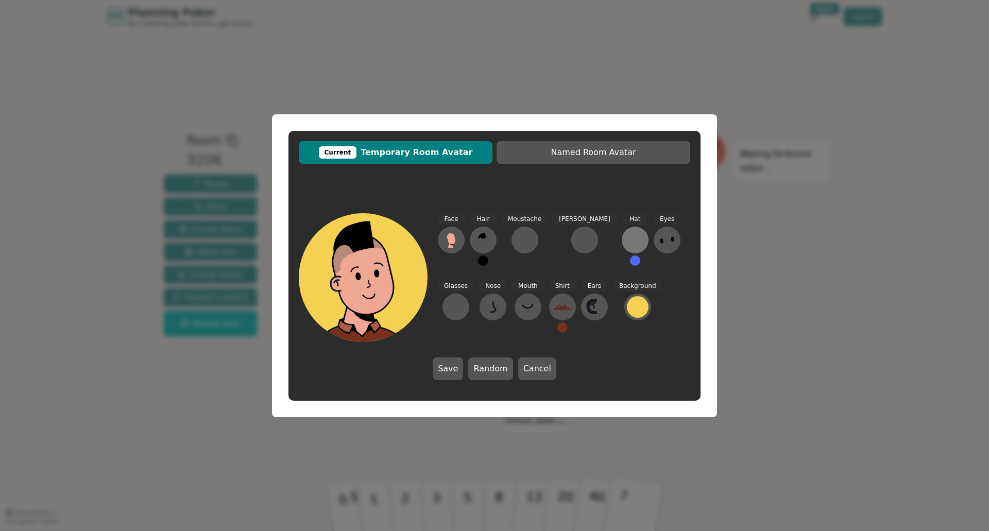
click at [627, 236] on div at bounding box center [635, 240] width 16 height 16
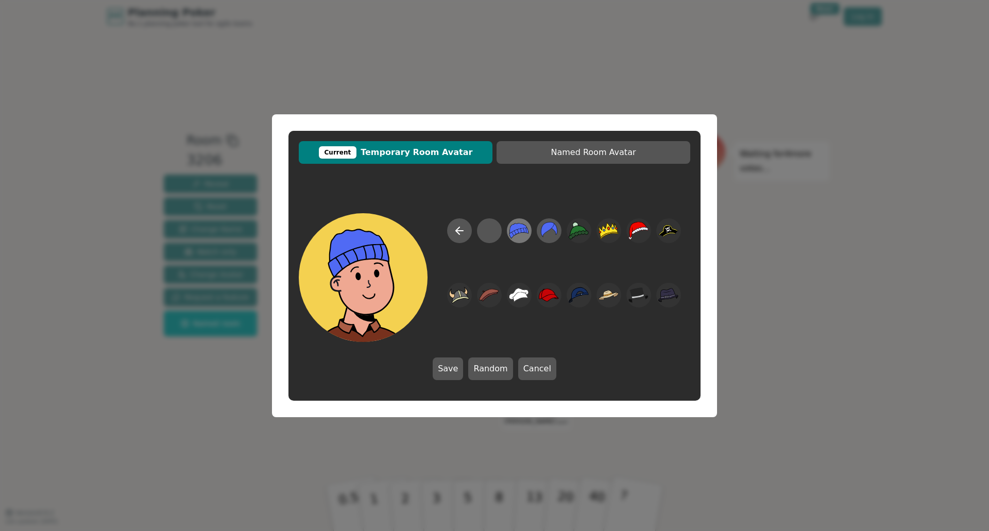
click at [518, 232] on icon at bounding box center [519, 230] width 19 height 15
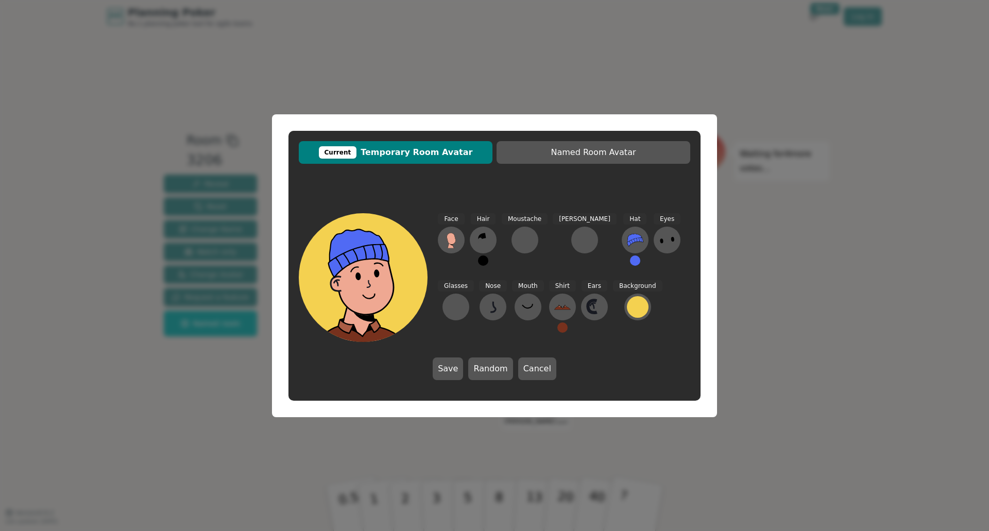
click at [630, 260] on button at bounding box center [635, 261] width 10 height 10
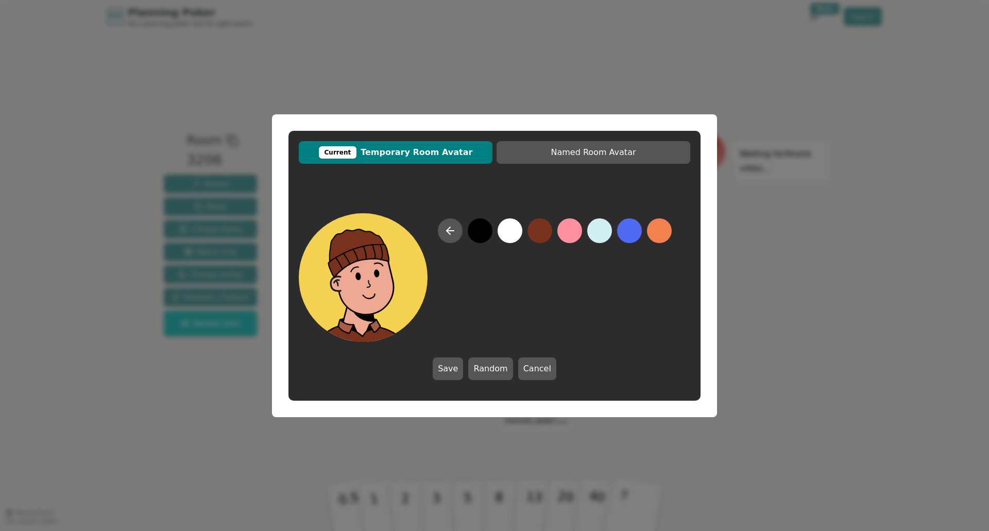
click at [541, 234] on button at bounding box center [540, 230] width 25 height 25
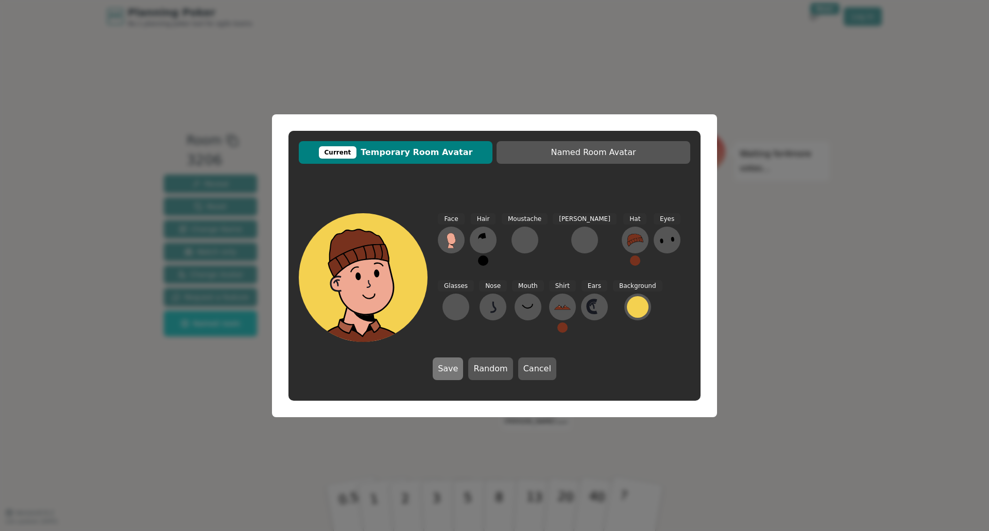
click at [454, 366] on button "Save" at bounding box center [448, 369] width 30 height 23
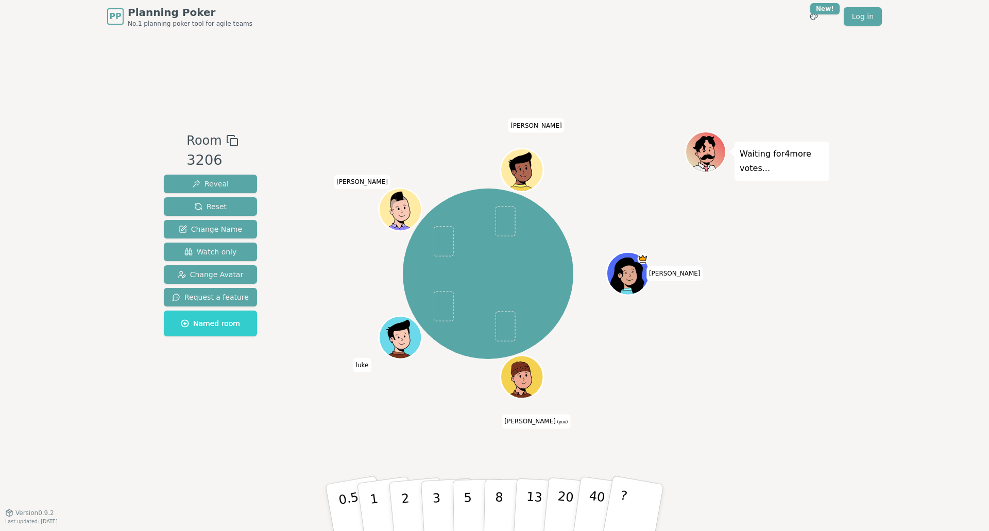
click at [454, 366] on div "[PERSON_NAME] (you) [PERSON_NAME] [PERSON_NAME]" at bounding box center [488, 274] width 394 height 248
click at [438, 500] on p "3" at bounding box center [437, 509] width 11 height 56
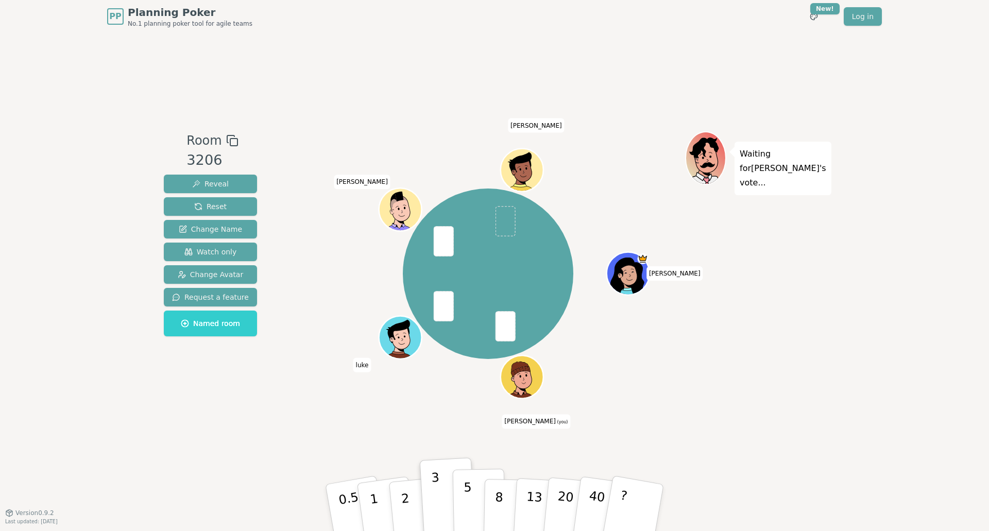
click at [471, 490] on button "5" at bounding box center [479, 508] width 53 height 78
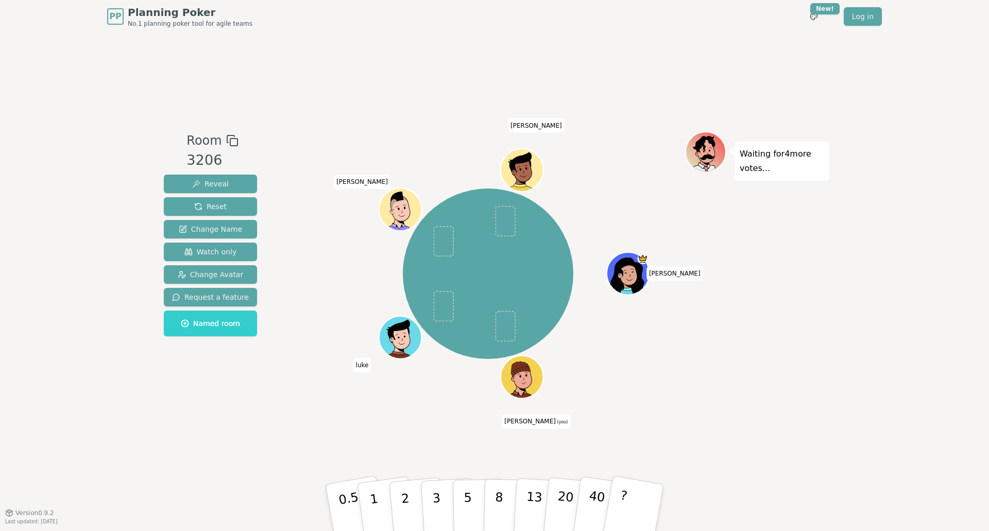
click at [938, 349] on div "PP Planning Poker No.1 planning poker tool for agile teams Toggle theme New! Lo…" at bounding box center [494, 265] width 989 height 531
click at [681, 391] on div "[PERSON_NAME] (you) [PERSON_NAME] [PERSON_NAME]" at bounding box center [488, 274] width 394 height 248
click at [471, 499] on button "5" at bounding box center [479, 508] width 53 height 78
click at [435, 488] on p "3" at bounding box center [437, 509] width 11 height 56
click at [408, 491] on button "2" at bounding box center [417, 508] width 59 height 82
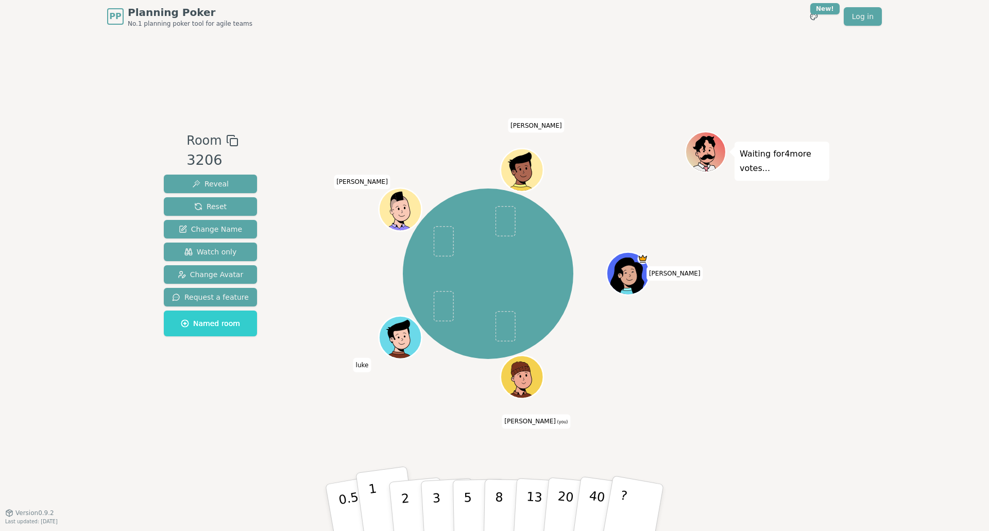
click at [381, 511] on button "1" at bounding box center [385, 507] width 61 height 83
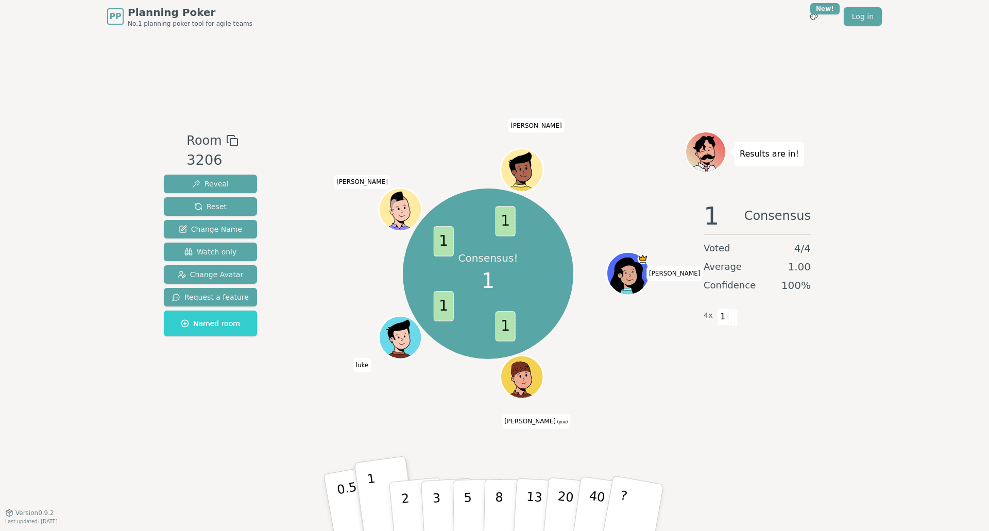
click at [341, 511] on p "0.5" at bounding box center [350, 509] width 29 height 58
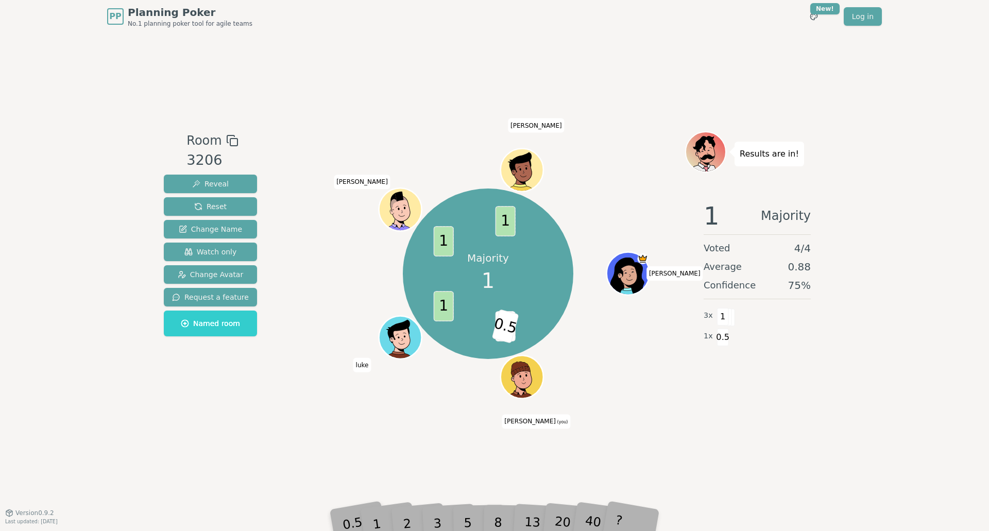
click at [592, 514] on div "40" at bounding box center [603, 508] width 36 height 40
click at [591, 522] on div "40" at bounding box center [603, 508] width 36 height 40
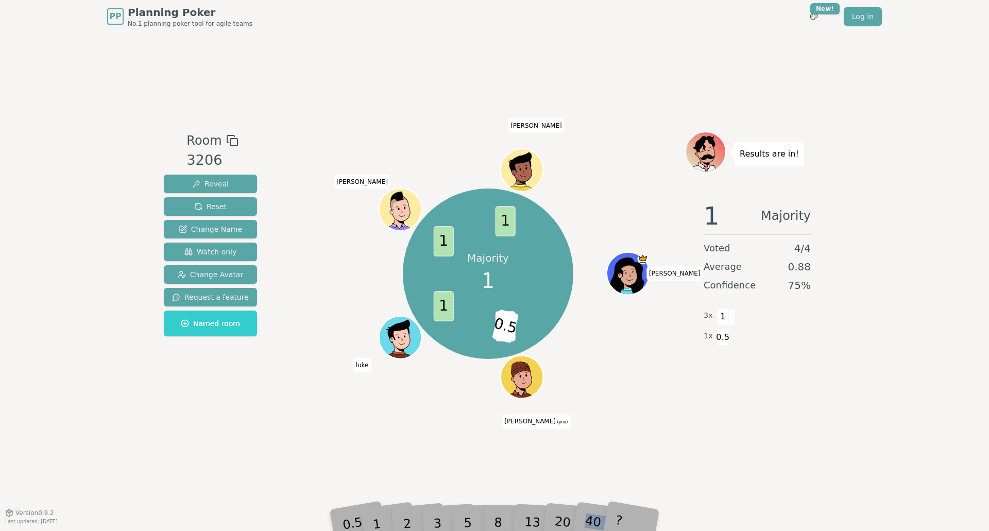
click at [591, 522] on div "40" at bounding box center [603, 508] width 36 height 40
click at [605, 508] on div "40" at bounding box center [603, 508] width 36 height 40
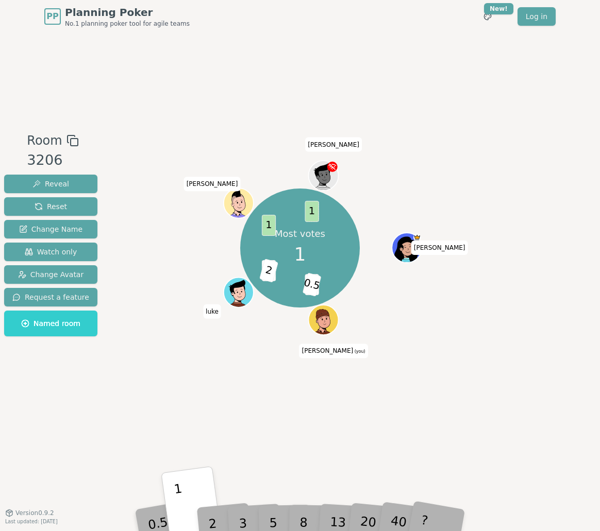
click at [182, 506] on p "1" at bounding box center [180, 509] width 15 height 56
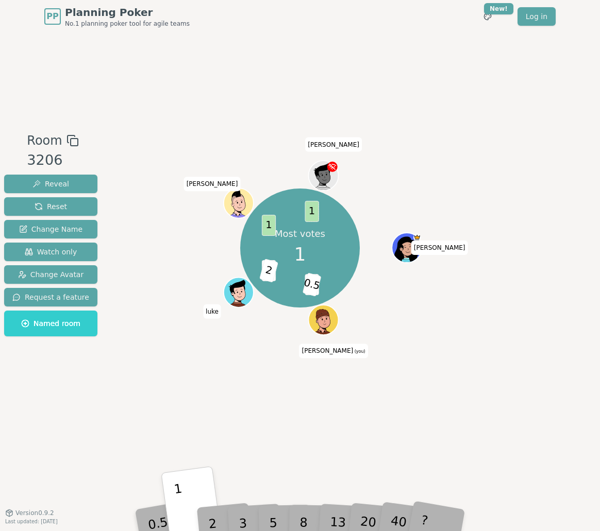
click at [182, 506] on p "1" at bounding box center [180, 509] width 15 height 56
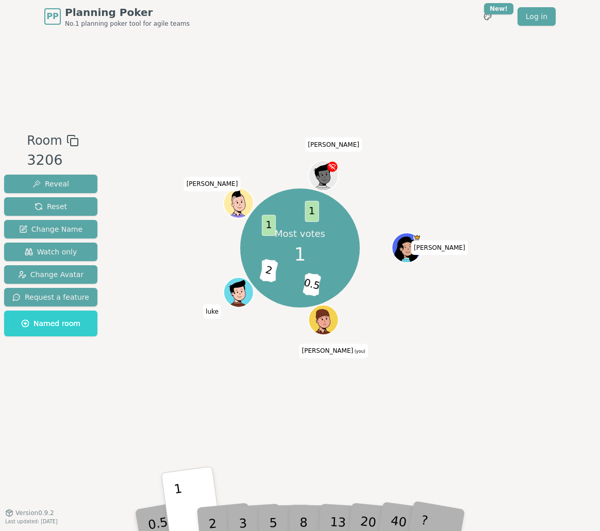
click at [177, 501] on p "1" at bounding box center [180, 509] width 15 height 56
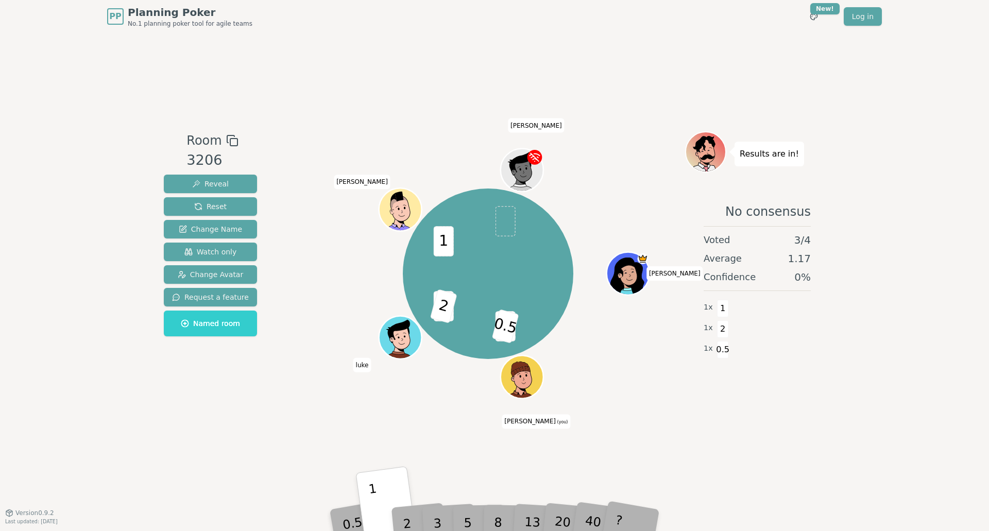
click at [375, 518] on p "1" at bounding box center [375, 509] width 15 height 56
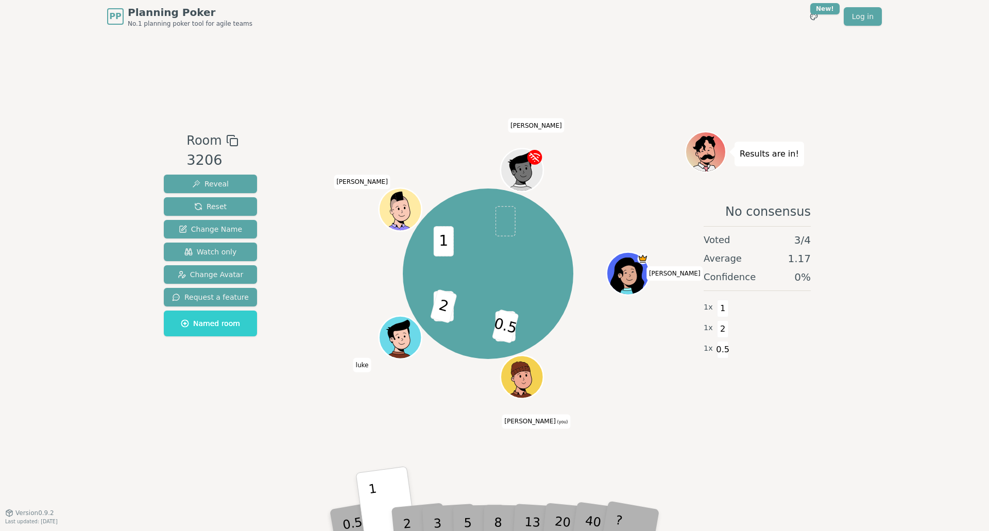
click at [375, 518] on p "1" at bounding box center [375, 509] width 15 height 56
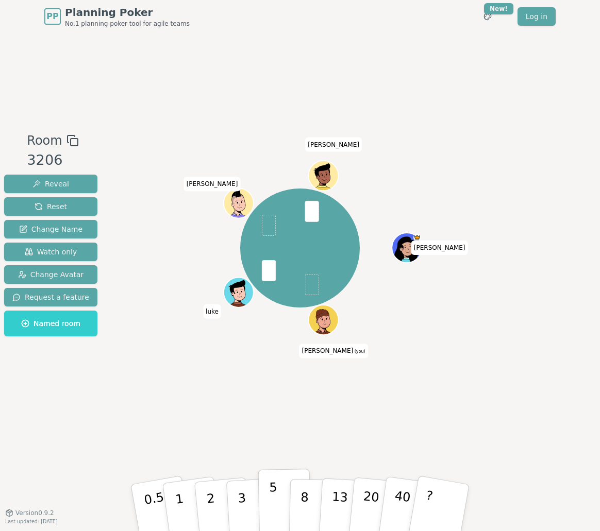
click at [277, 498] on button "5" at bounding box center [284, 508] width 53 height 78
